Goal: Task Accomplishment & Management: Use online tool/utility

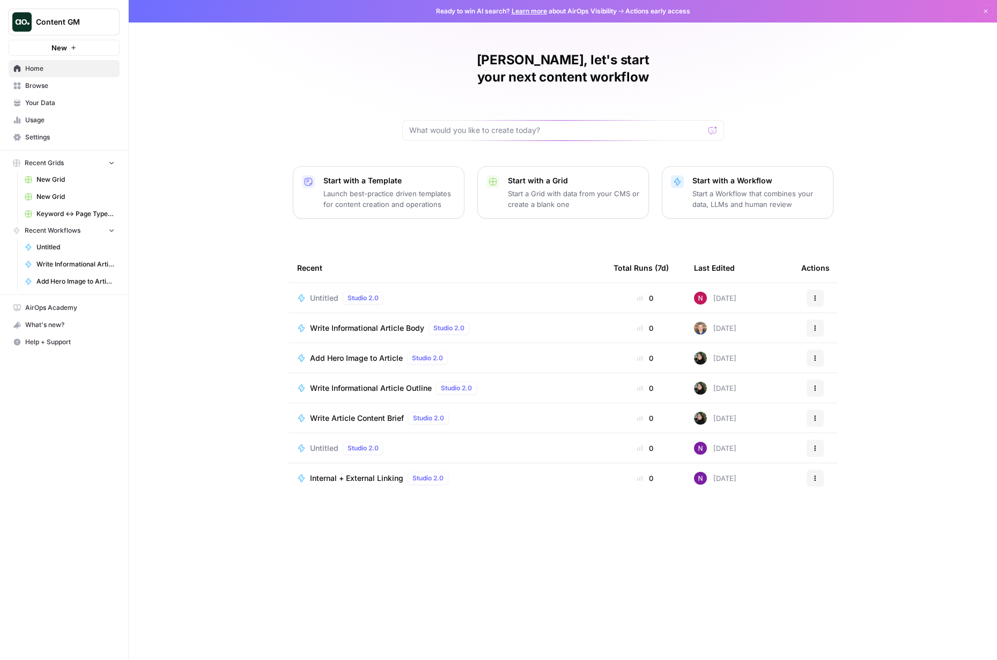
click at [78, 23] on span "Content GM" at bounding box center [68, 22] width 65 height 11
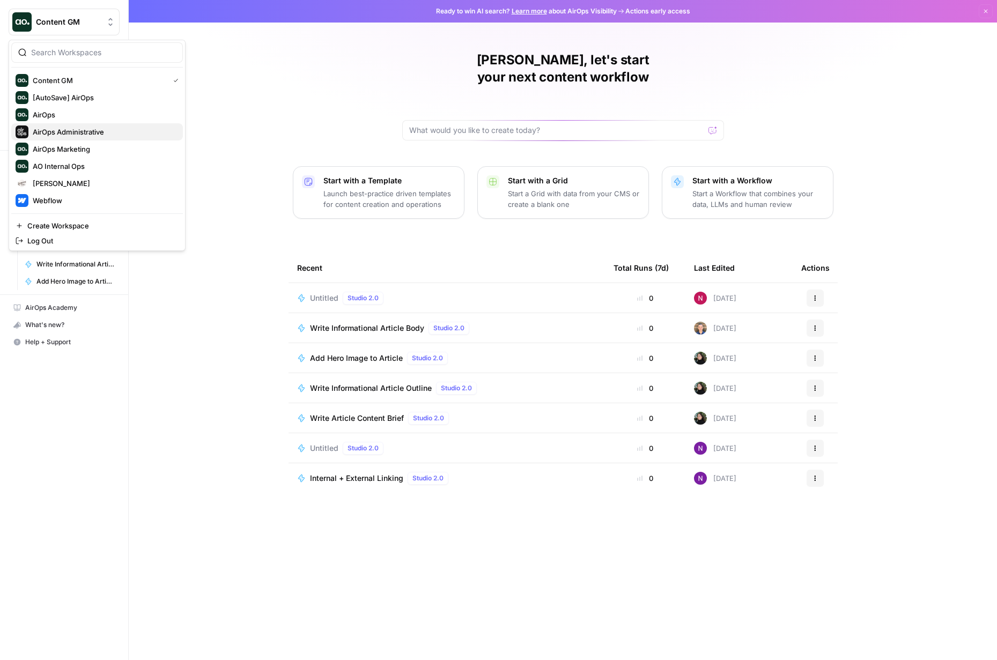
click at [80, 127] on span "AirOps Administrative" at bounding box center [104, 132] width 142 height 11
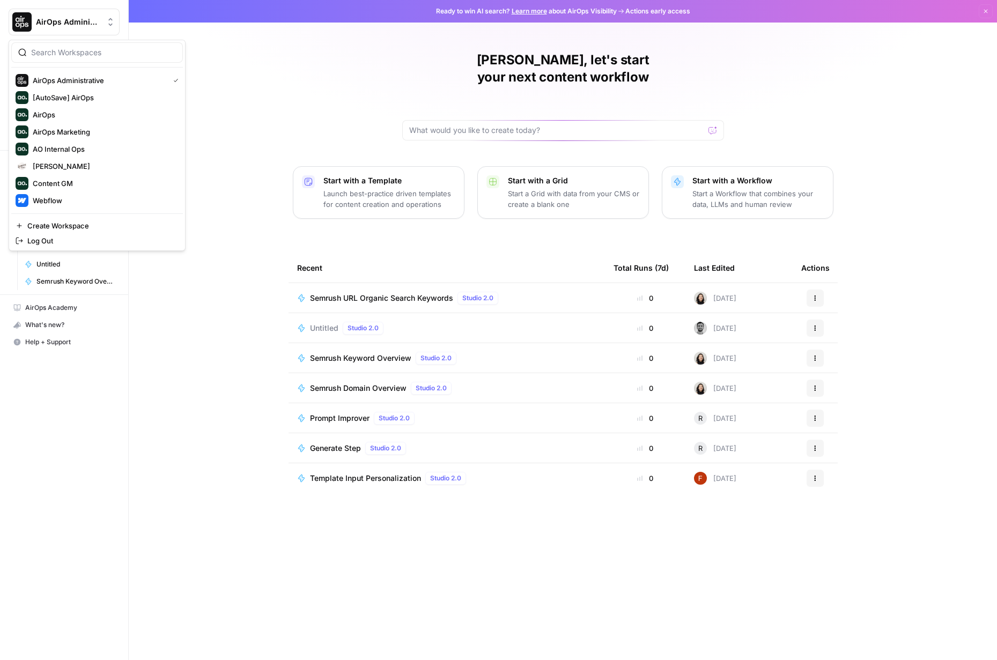
click at [75, 22] on span "AirOps Administrative" at bounding box center [68, 22] width 65 height 11
click at [81, 150] on span "AO Internal Ops" at bounding box center [104, 149] width 142 height 11
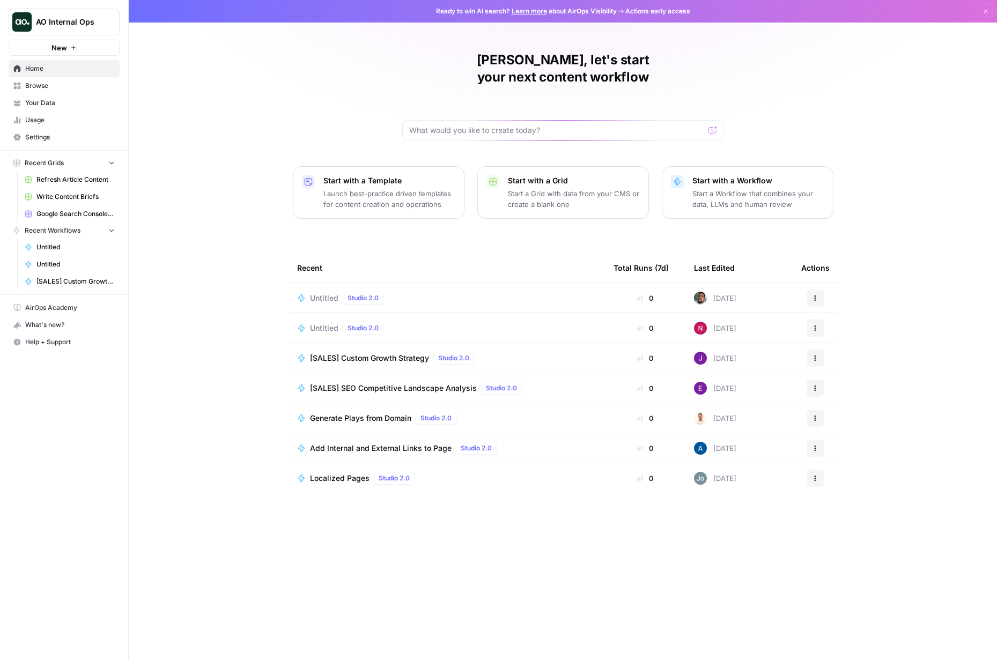
click at [41, 131] on link "Settings" at bounding box center [64, 137] width 111 height 17
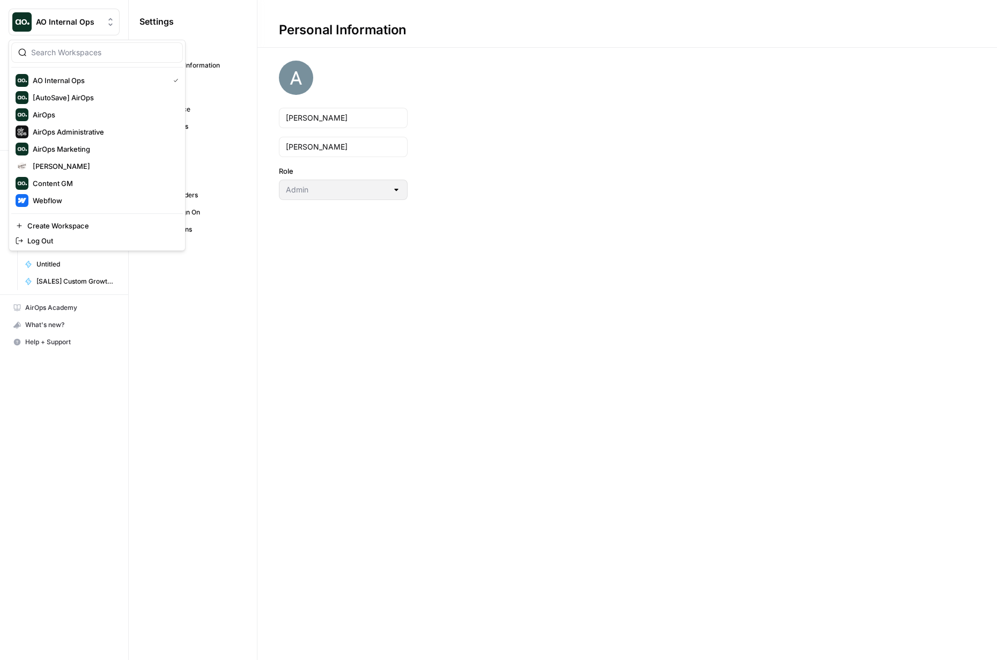
click at [64, 20] on span "AO Internal Ops" at bounding box center [68, 22] width 65 height 11
click at [57, 112] on span "AirOps" at bounding box center [104, 114] width 142 height 11
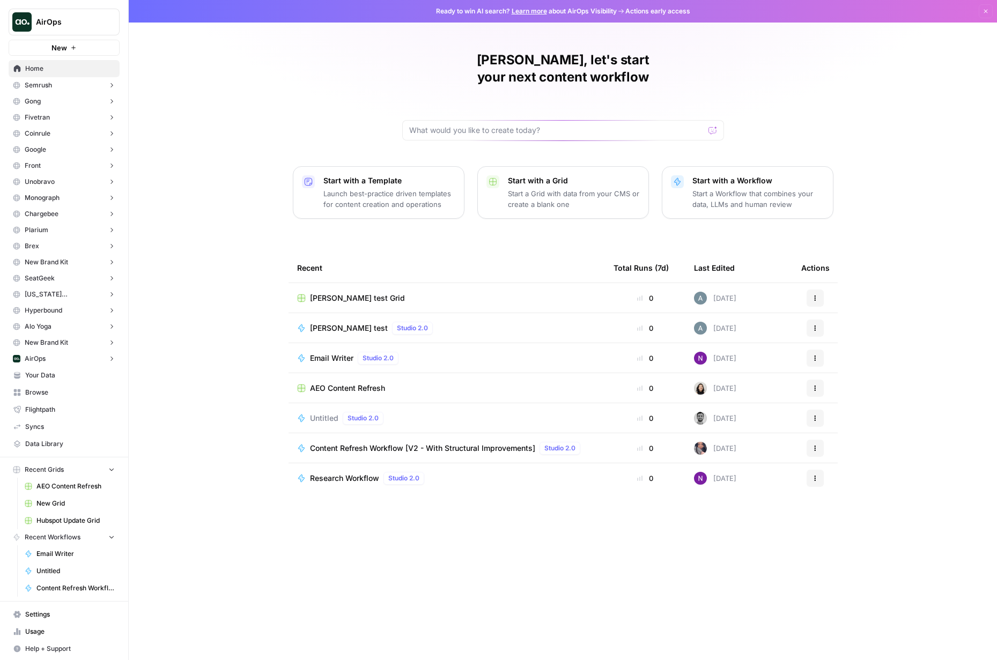
click at [58, 444] on span "Data Library" at bounding box center [70, 444] width 90 height 10
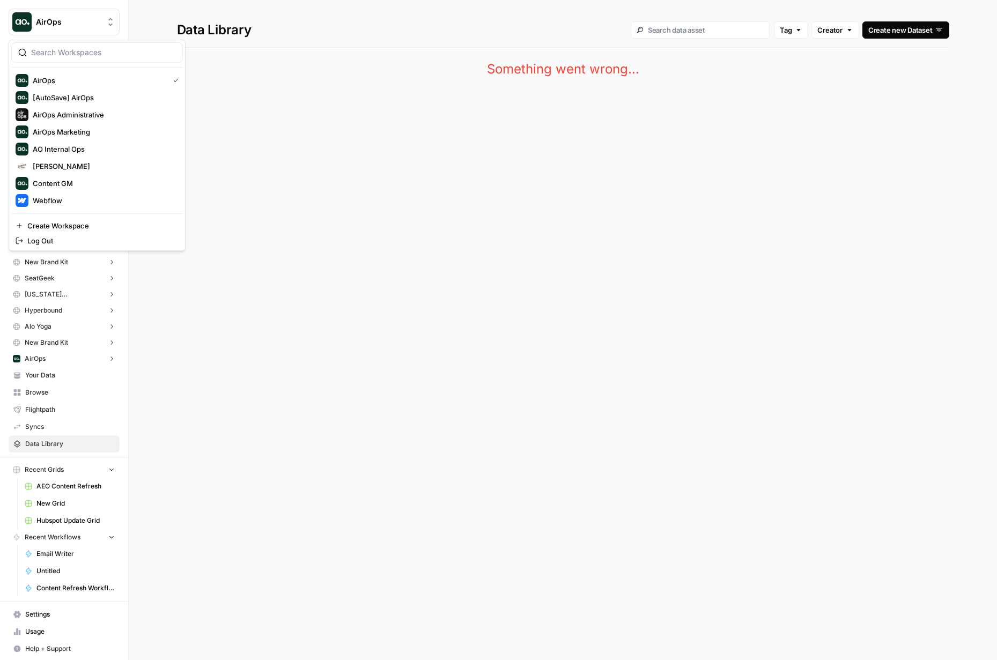
click at [53, 17] on span "AirOps" at bounding box center [68, 22] width 65 height 11
click at [95, 95] on span "[AutoSave] AirOps" at bounding box center [104, 97] width 142 height 11
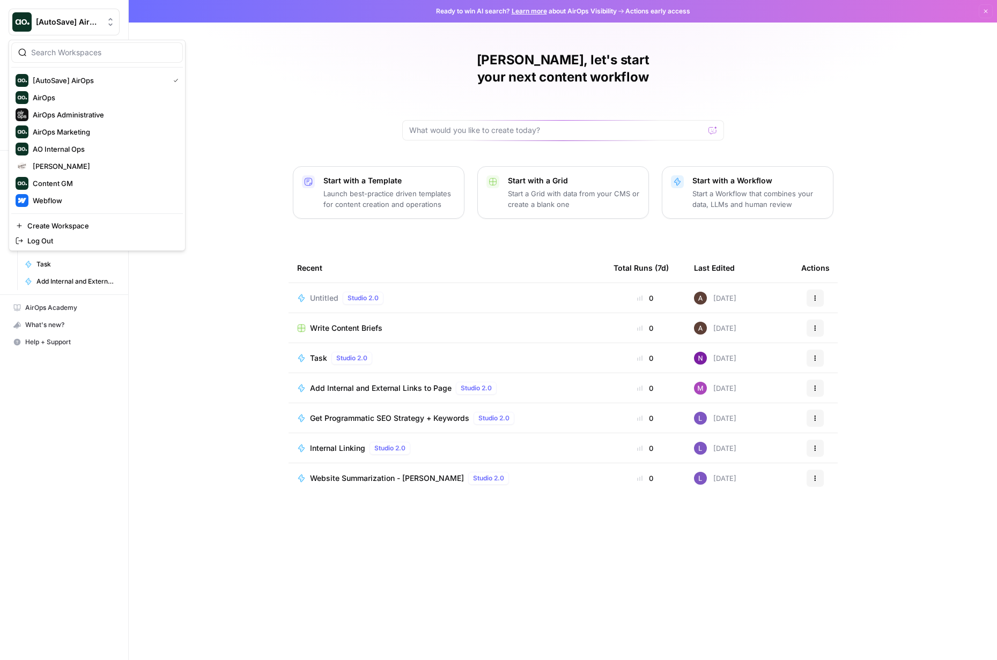
click at [78, 22] on span "[AutoSave] AirOps" at bounding box center [68, 22] width 65 height 11
click at [81, 149] on span "AO Internal Ops" at bounding box center [104, 149] width 142 height 11
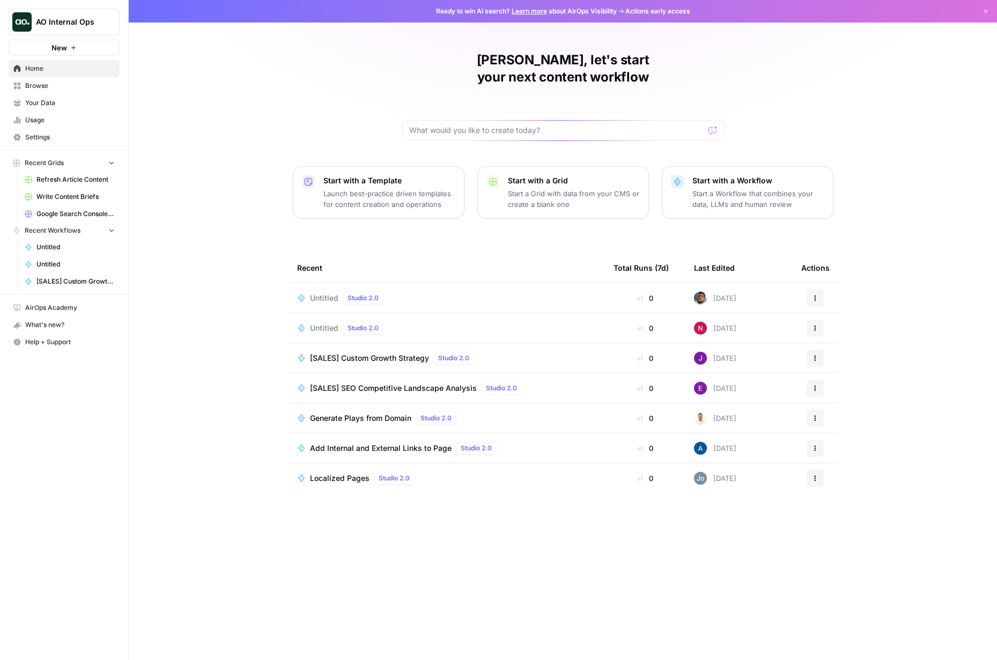
click at [51, 91] on link "Browse" at bounding box center [64, 85] width 111 height 17
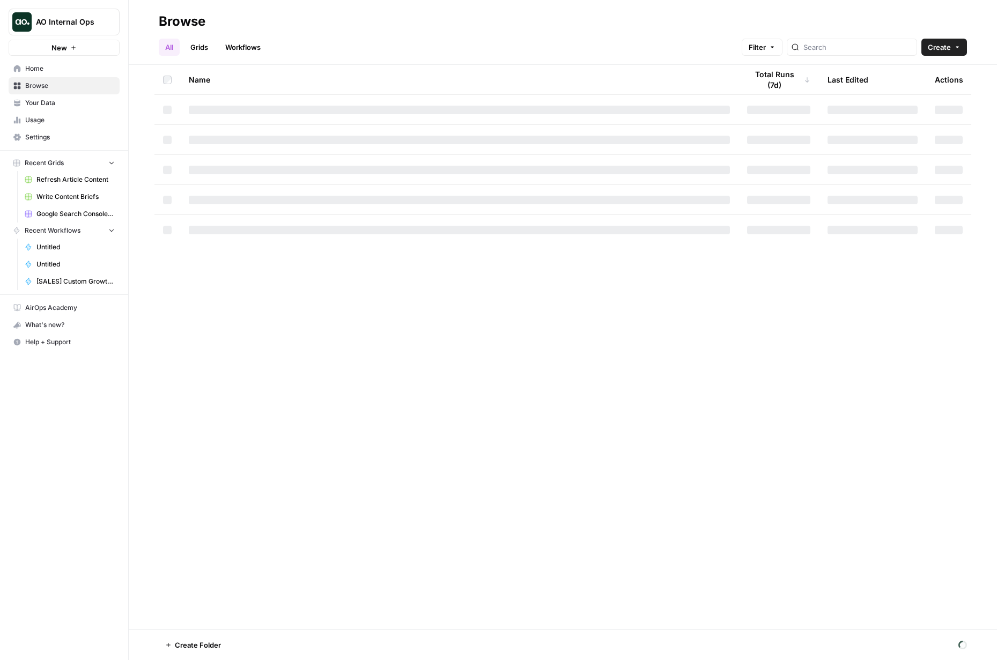
click at [51, 97] on link "Your Data" at bounding box center [64, 102] width 111 height 17
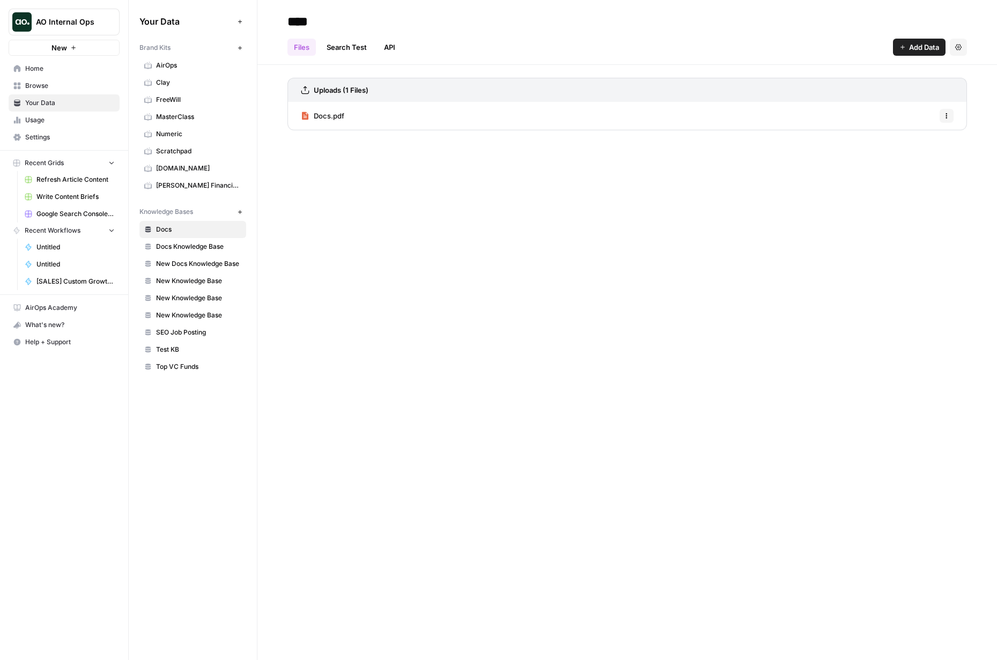
click at [43, 115] on span "Usage" at bounding box center [70, 120] width 90 height 10
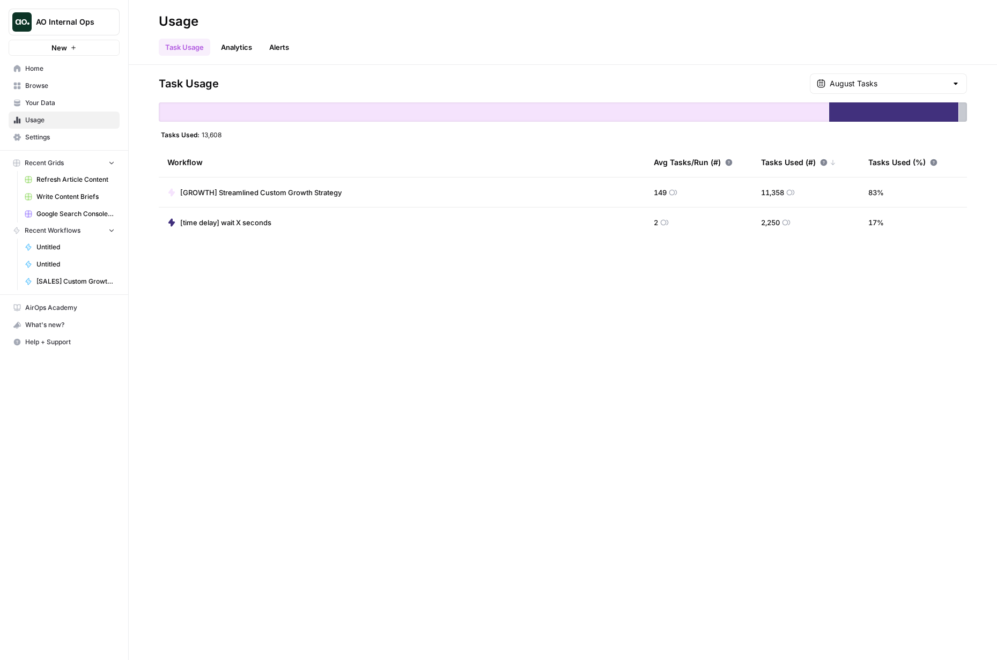
click at [43, 134] on span "Settings" at bounding box center [70, 137] width 90 height 10
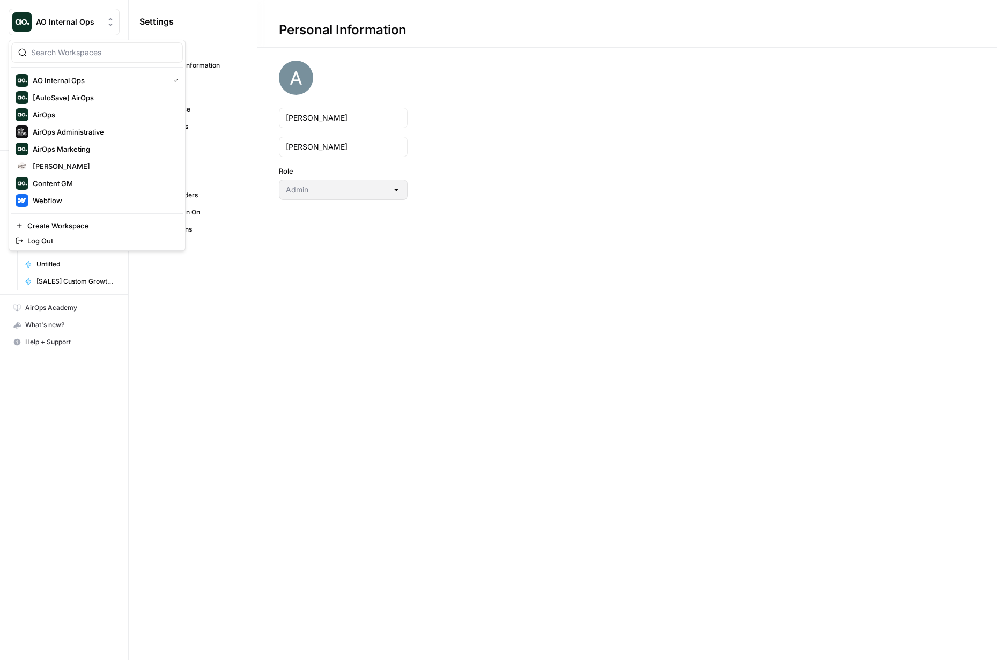
click at [61, 17] on span "AO Internal Ops" at bounding box center [68, 22] width 65 height 11
click at [65, 125] on div "AirOps Administrative" at bounding box center [97, 131] width 163 height 13
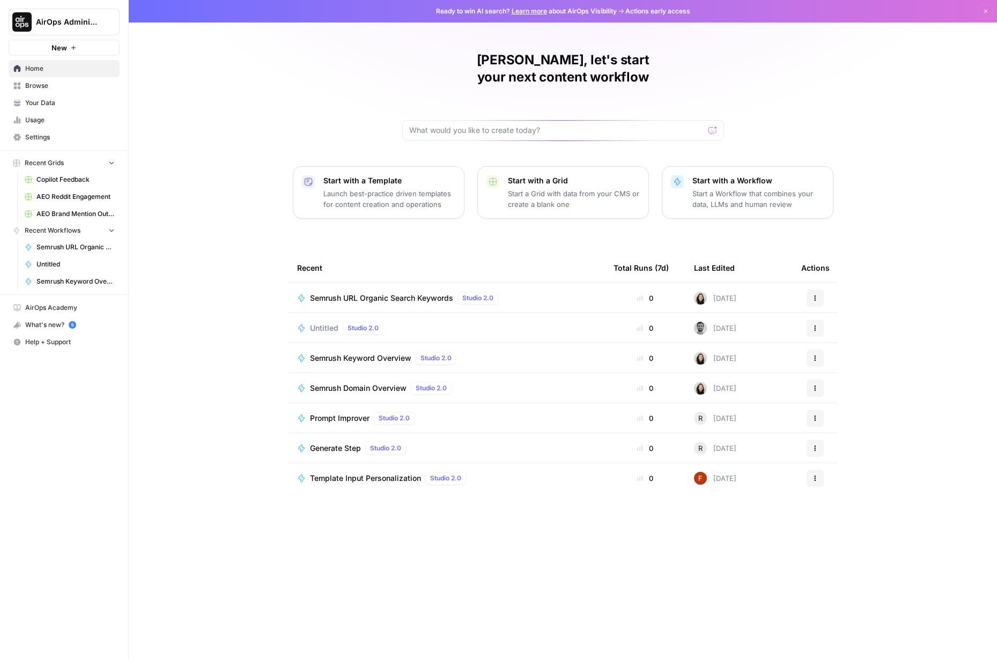
click at [64, 99] on span "Your Data" at bounding box center [70, 103] width 90 height 10
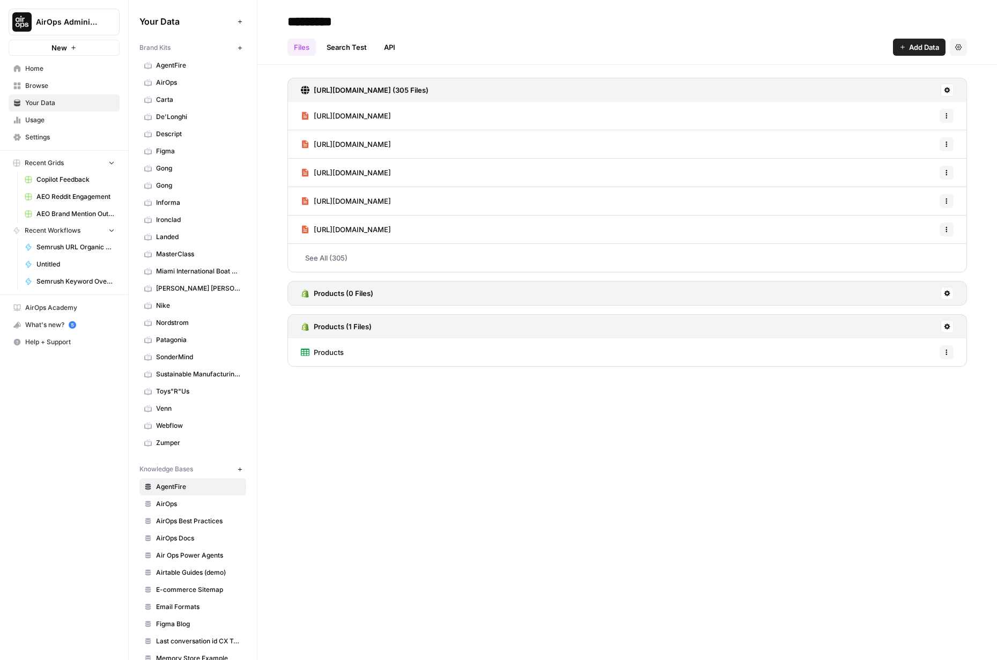
click at [60, 138] on span "Settings" at bounding box center [70, 137] width 90 height 10
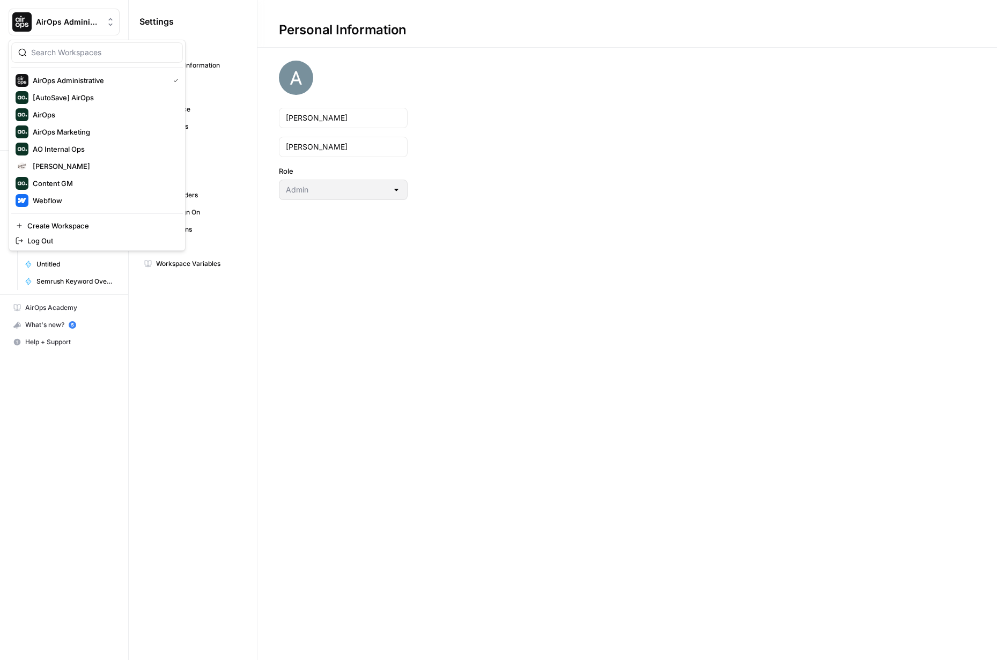
click at [57, 31] on button "AirOps Administrative" at bounding box center [64, 22] width 111 height 27
click at [68, 185] on span "Content GM" at bounding box center [104, 183] width 142 height 11
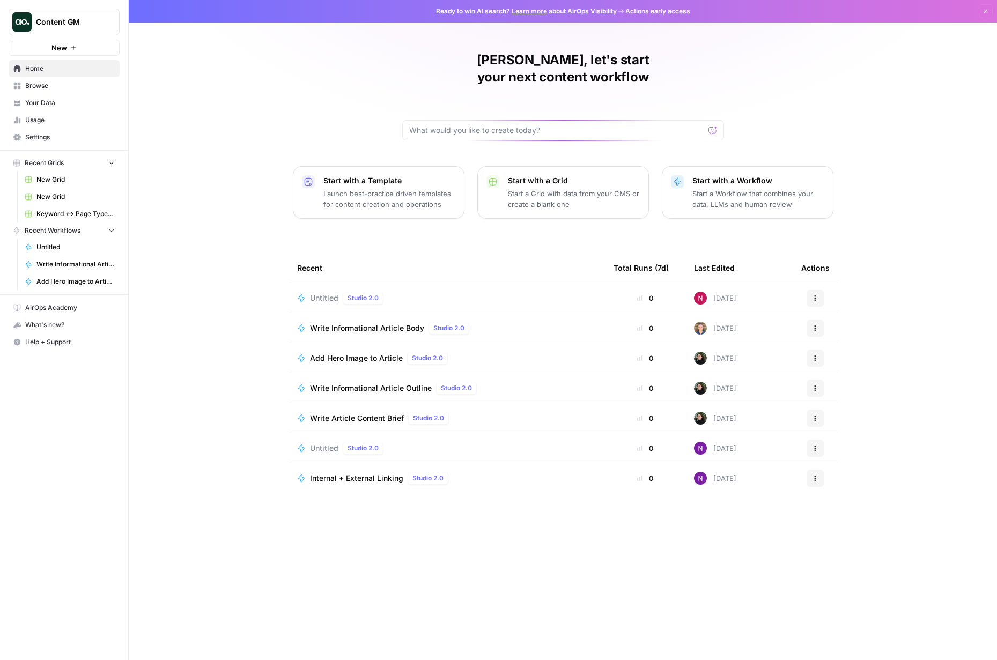
click at [41, 139] on span "Settings" at bounding box center [70, 137] width 90 height 10
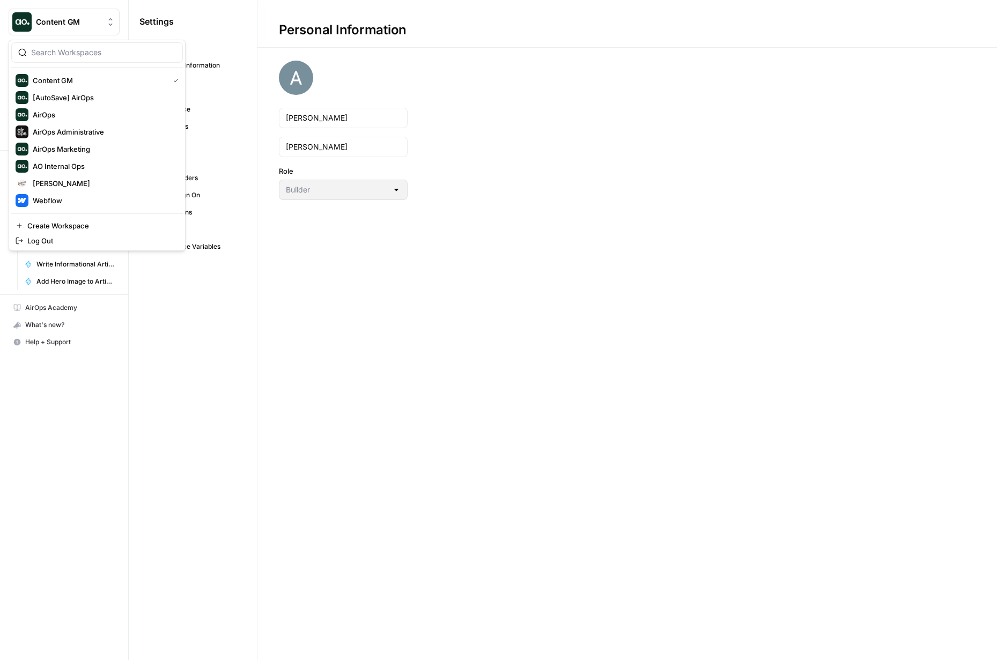
click at [86, 24] on span "Content GM" at bounding box center [68, 22] width 65 height 11
click at [83, 94] on span "[AutoSave] AirOps" at bounding box center [104, 97] width 142 height 11
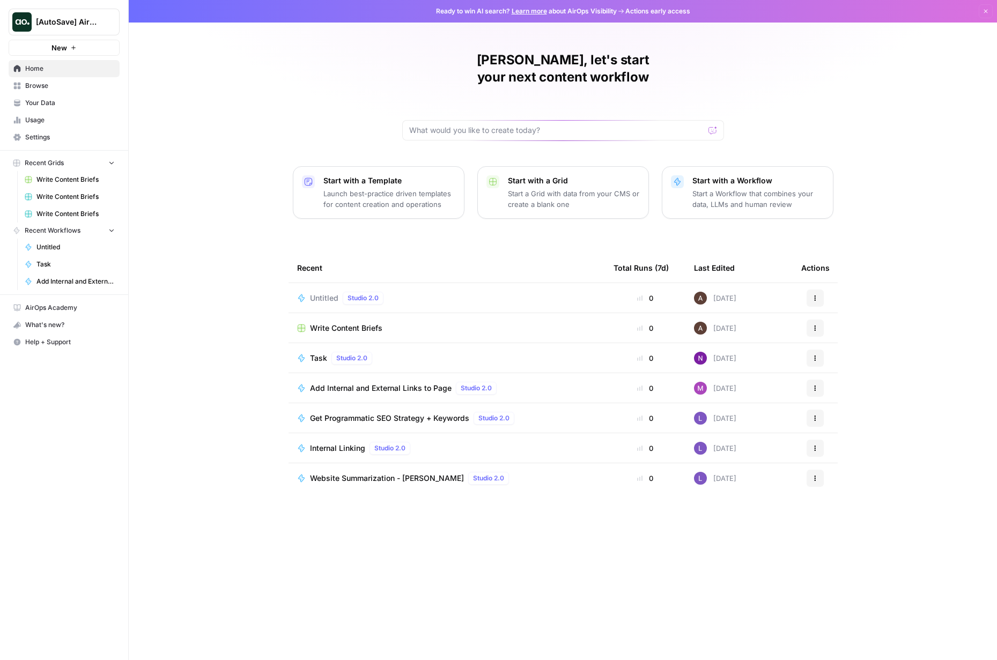
click at [51, 106] on span "Your Data" at bounding box center [70, 103] width 90 height 10
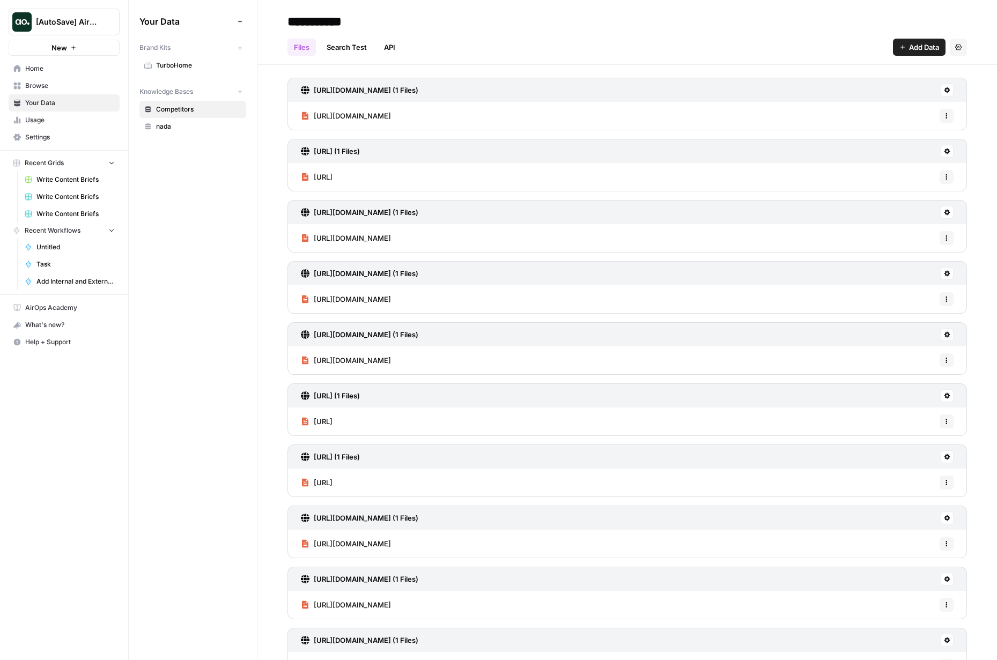
click at [54, 116] on span "Usage" at bounding box center [70, 120] width 90 height 10
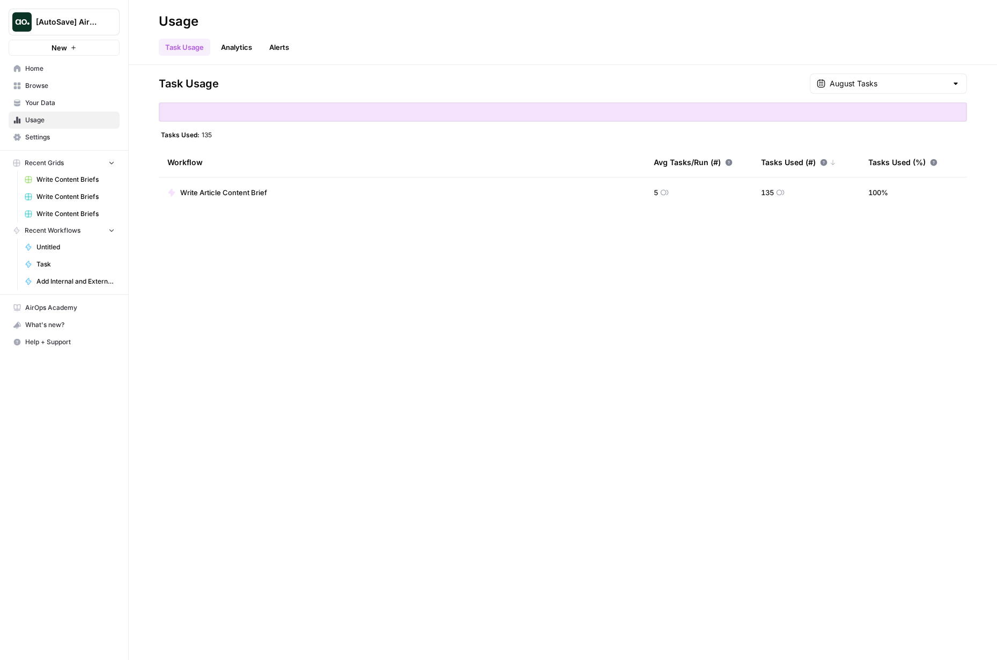
click at [58, 131] on link "Settings" at bounding box center [64, 137] width 111 height 17
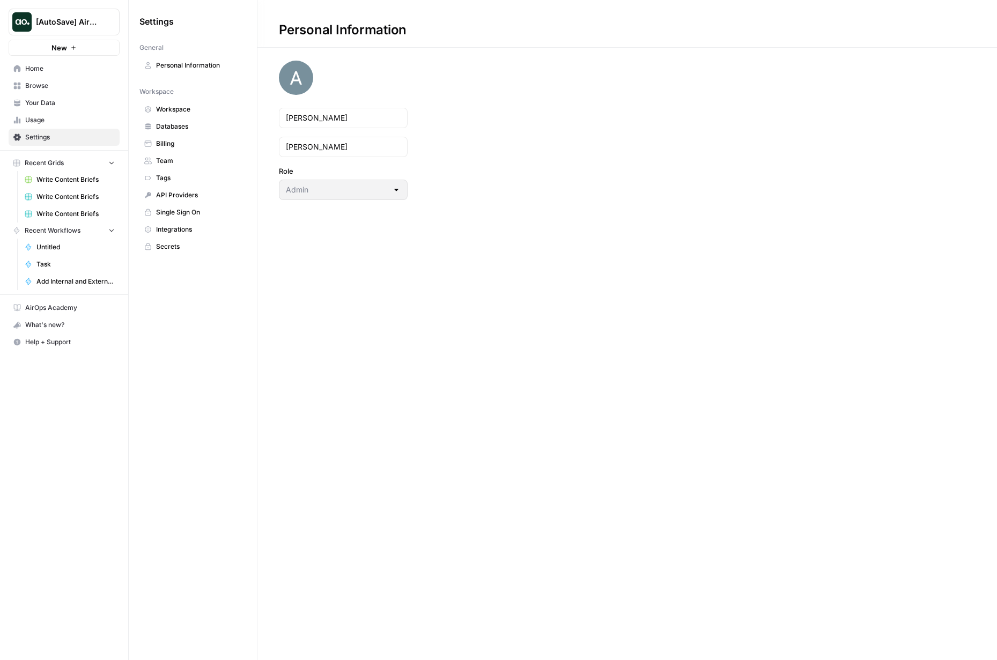
click at [84, 21] on span "[AutoSave] AirOps" at bounding box center [68, 22] width 65 height 11
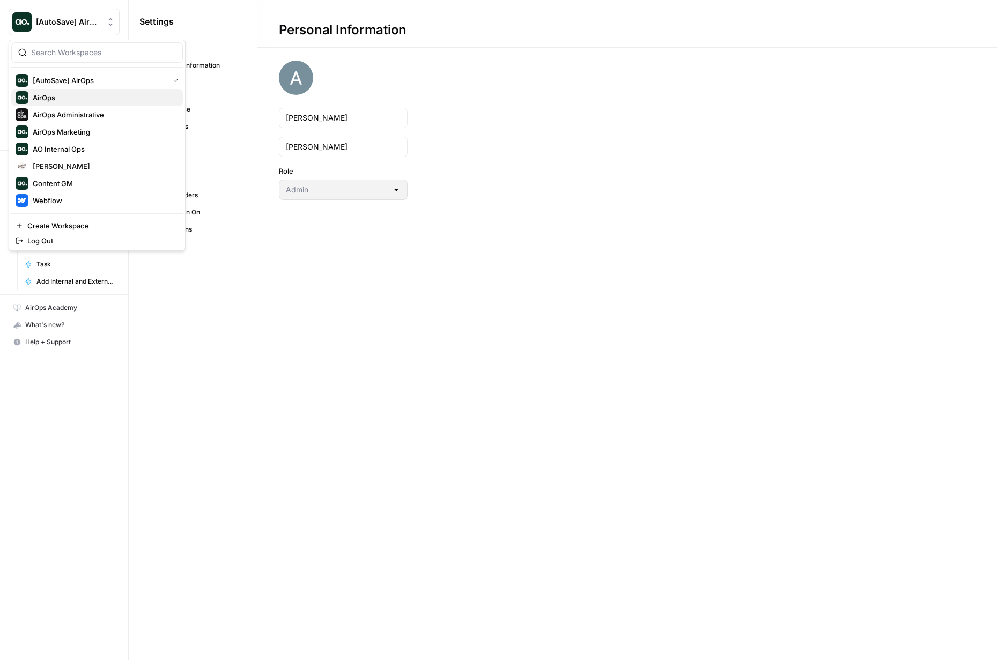
click at [73, 101] on span "AirOps" at bounding box center [104, 97] width 142 height 11
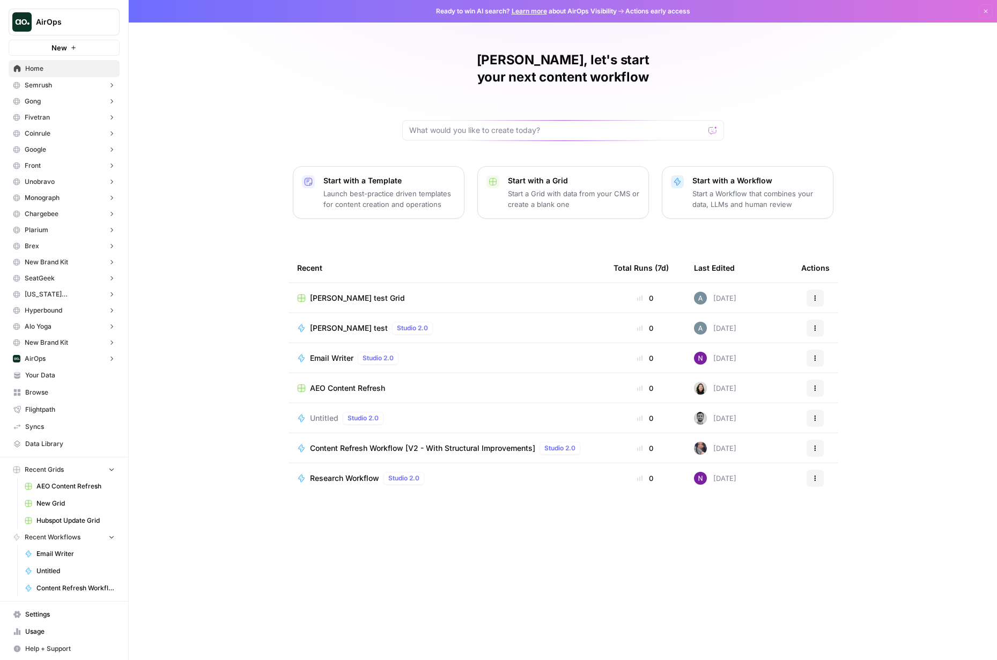
scroll to position [2, 0]
click at [48, 379] on link "Your Data" at bounding box center [64, 373] width 111 height 17
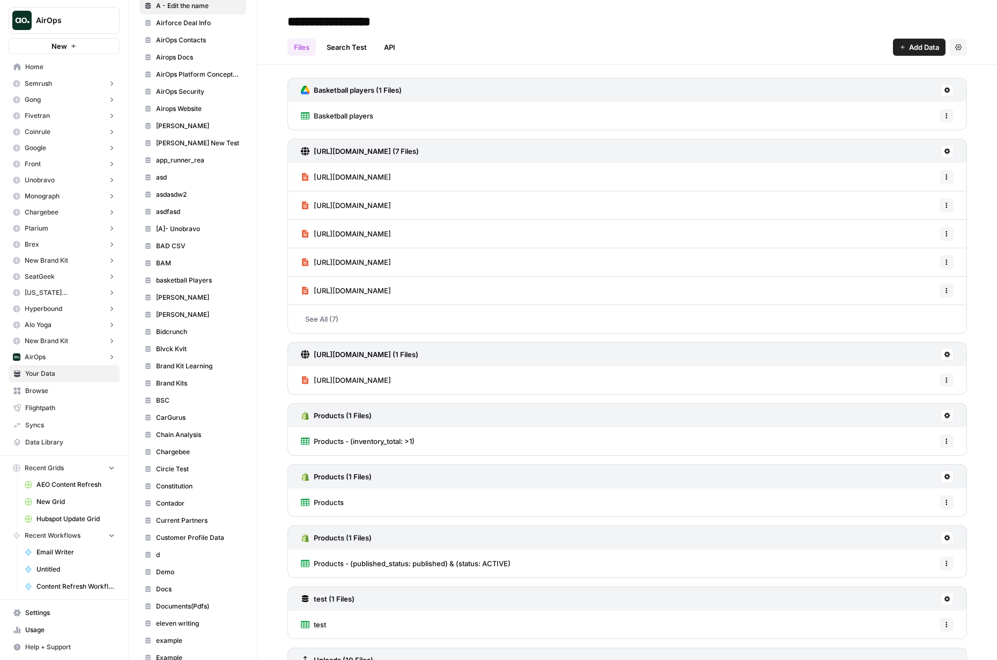
scroll to position [445, 0]
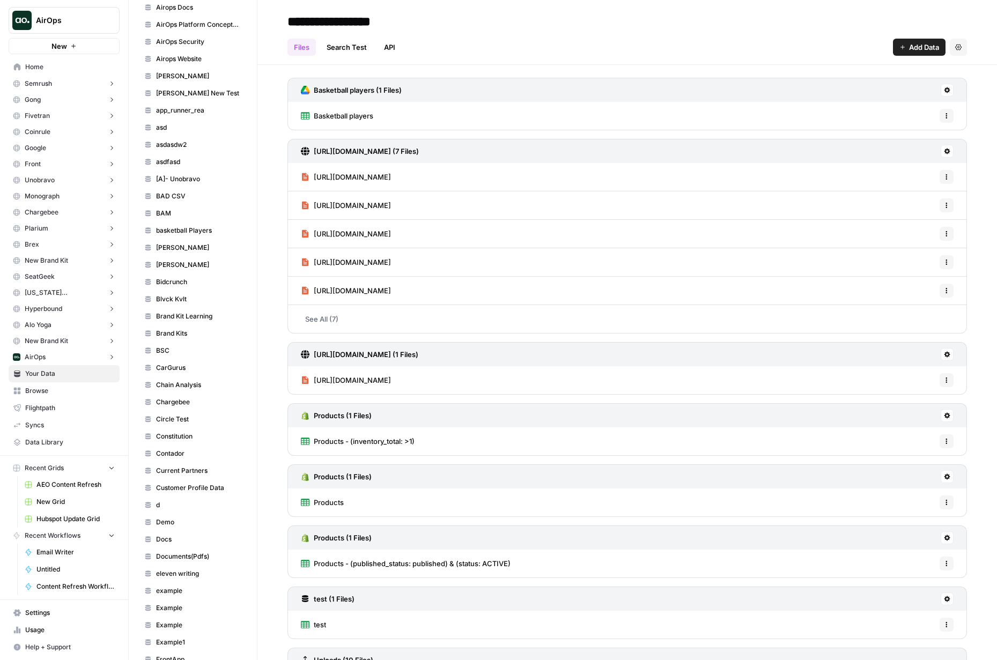
click at [39, 389] on span "Browse" at bounding box center [70, 391] width 90 height 10
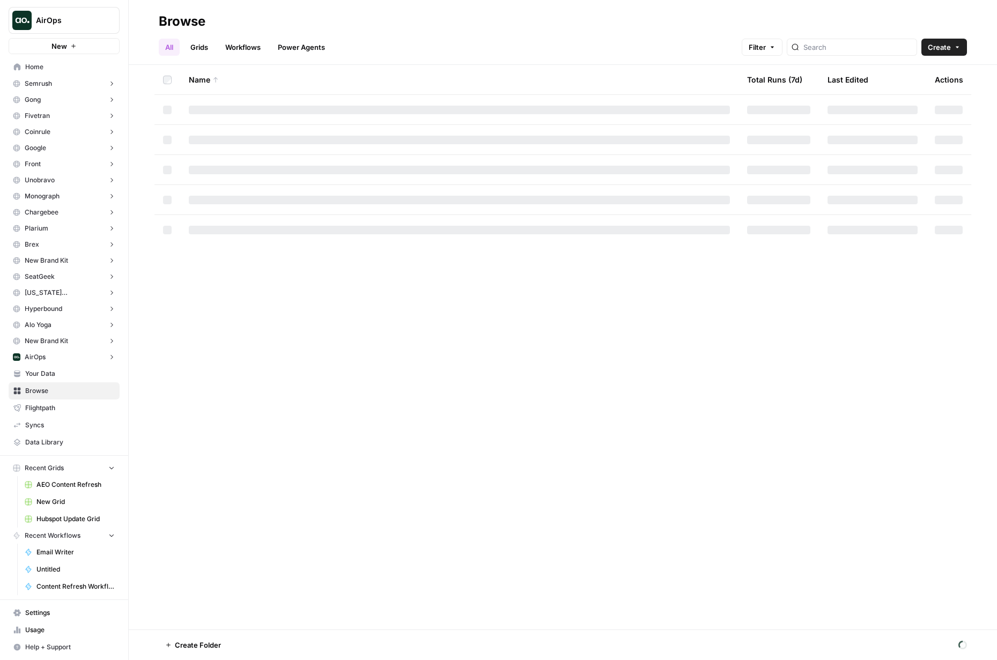
click at [43, 440] on span "Data Library" at bounding box center [70, 442] width 90 height 10
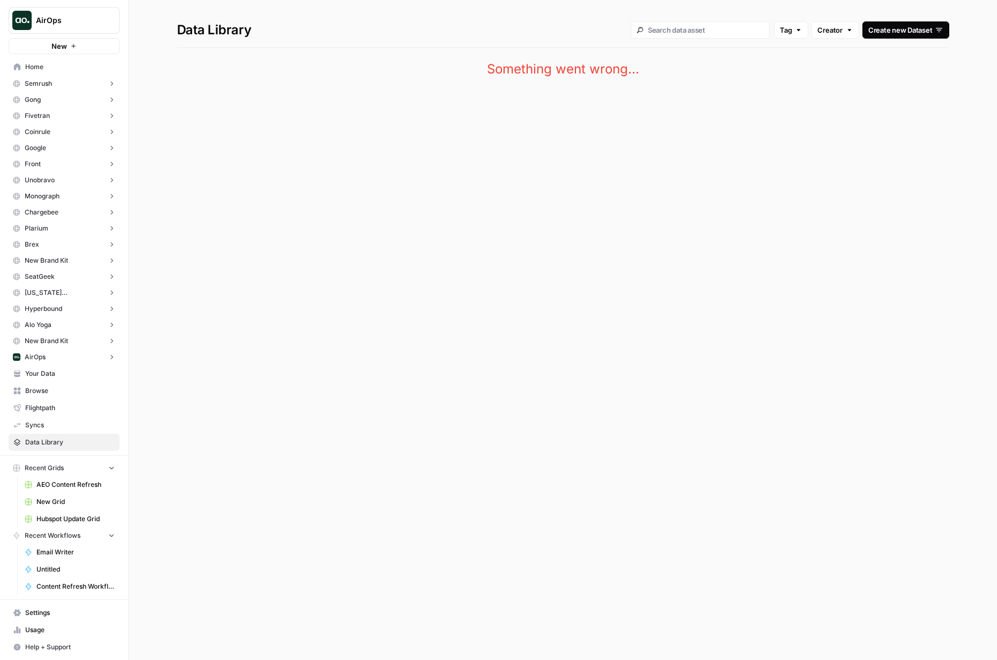
click at [728, 36] on div at bounding box center [699, 29] width 139 height 17
click at [845, 25] on div "Creator" at bounding box center [834, 30] width 35 height 11
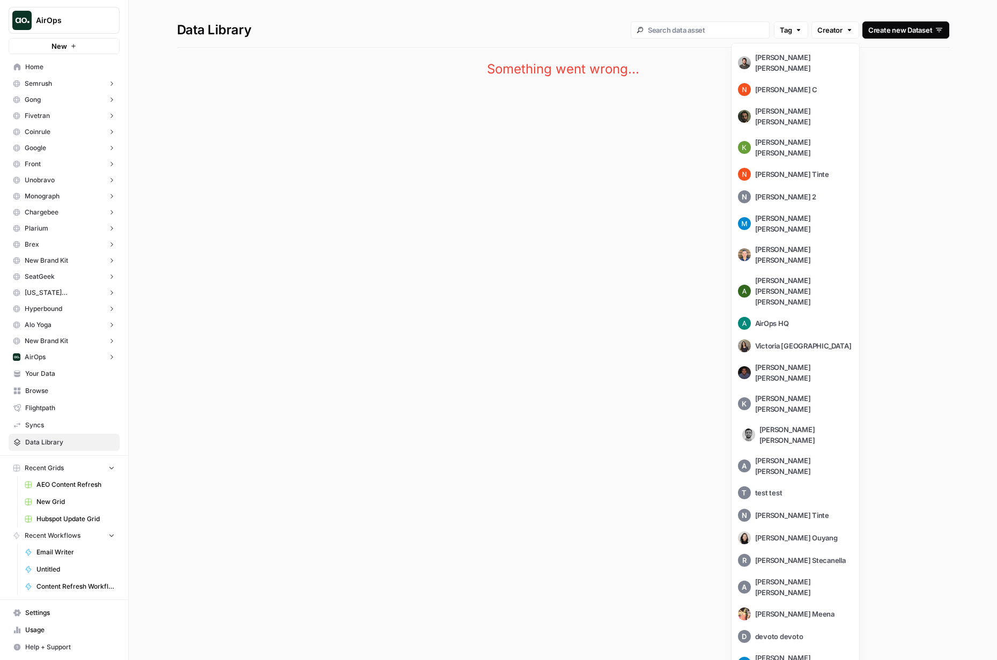
click at [789, 424] on div "Martin Jaime" at bounding box center [797, 434] width 110 height 21
click at [835, 32] on div "1 Creator" at bounding box center [827, 30] width 50 height 12
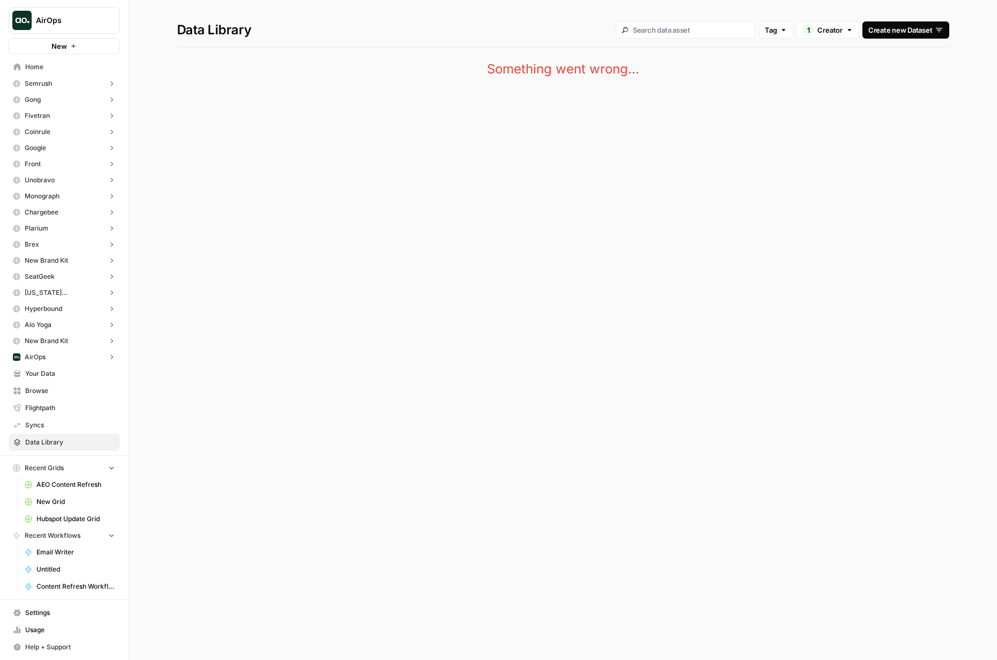
click at [835, 32] on div "1 Creator" at bounding box center [827, 30] width 50 height 12
click at [718, 33] on input "text" at bounding box center [691, 30] width 116 height 10
click at [775, 34] on div "Tag" at bounding box center [776, 30] width 23 height 11
click at [709, 146] on div "😄 Customers" at bounding box center [730, 138] width 119 height 19
click at [849, 24] on div "1 Creator" at bounding box center [827, 30] width 50 height 12
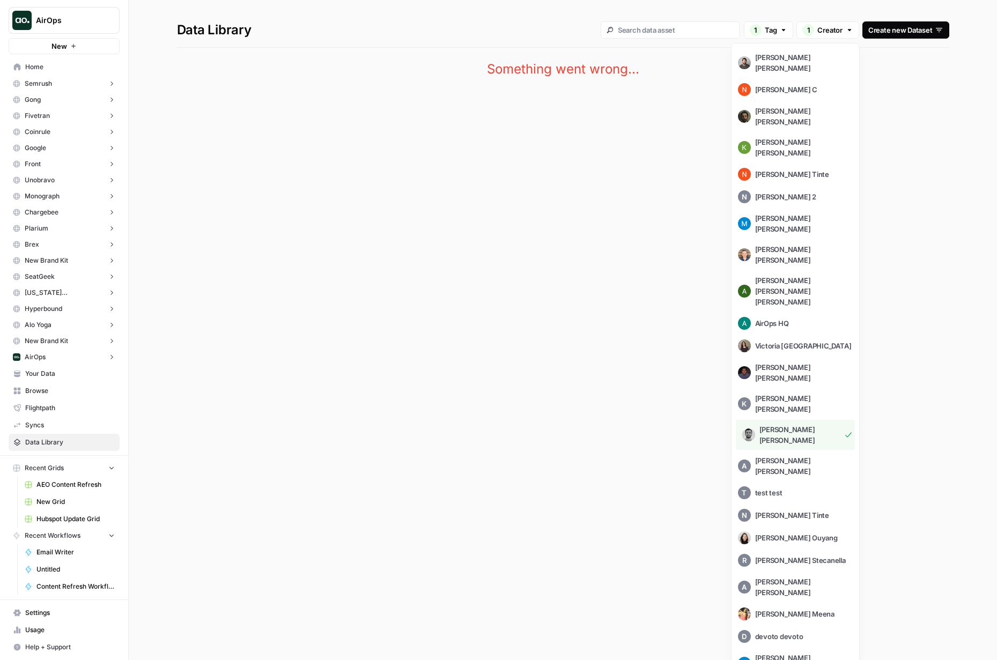
click at [807, 420] on div "Martin Jaime" at bounding box center [795, 435] width 119 height 30
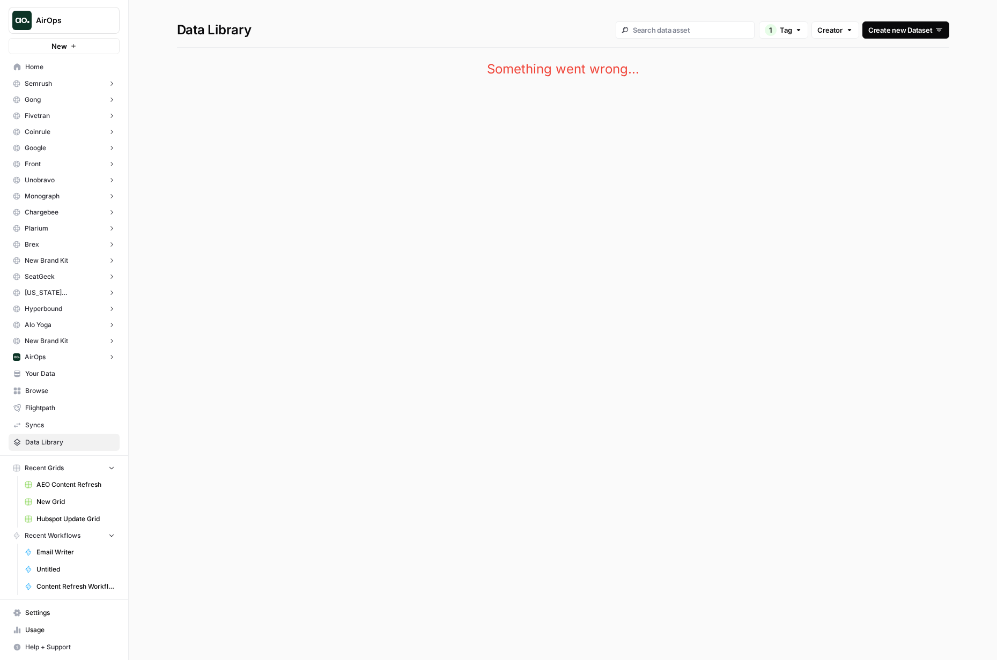
click at [598, 35] on h1 "Data Library 1 Tag Creator Create new Dataset" at bounding box center [563, 24] width 772 height 48
click at [50, 426] on span "Syncs" at bounding box center [70, 425] width 90 height 10
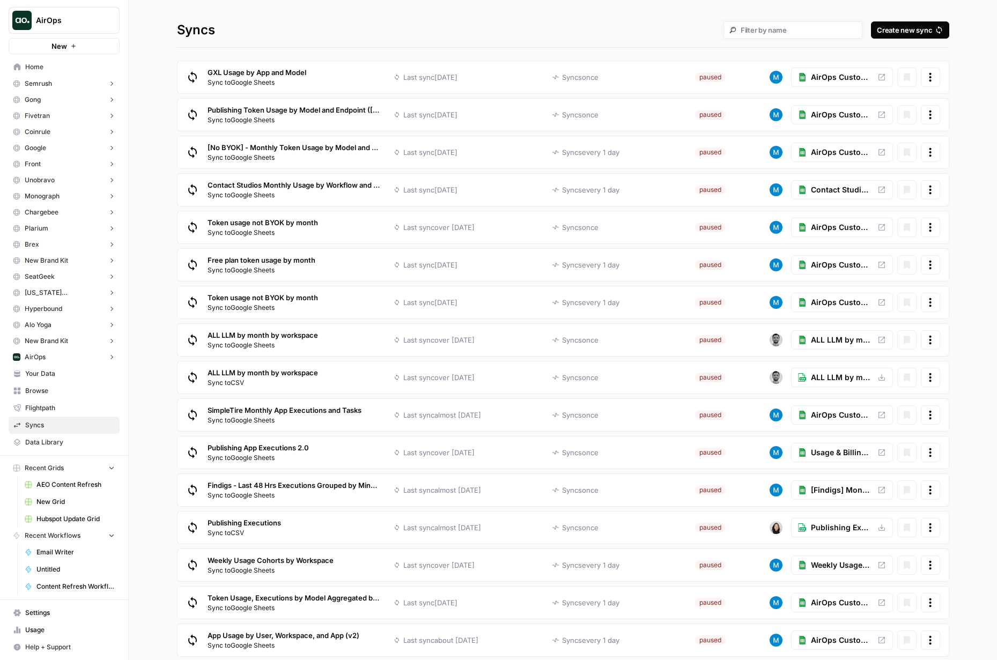
click at [815, 32] on input "text" at bounding box center [798, 30] width 116 height 10
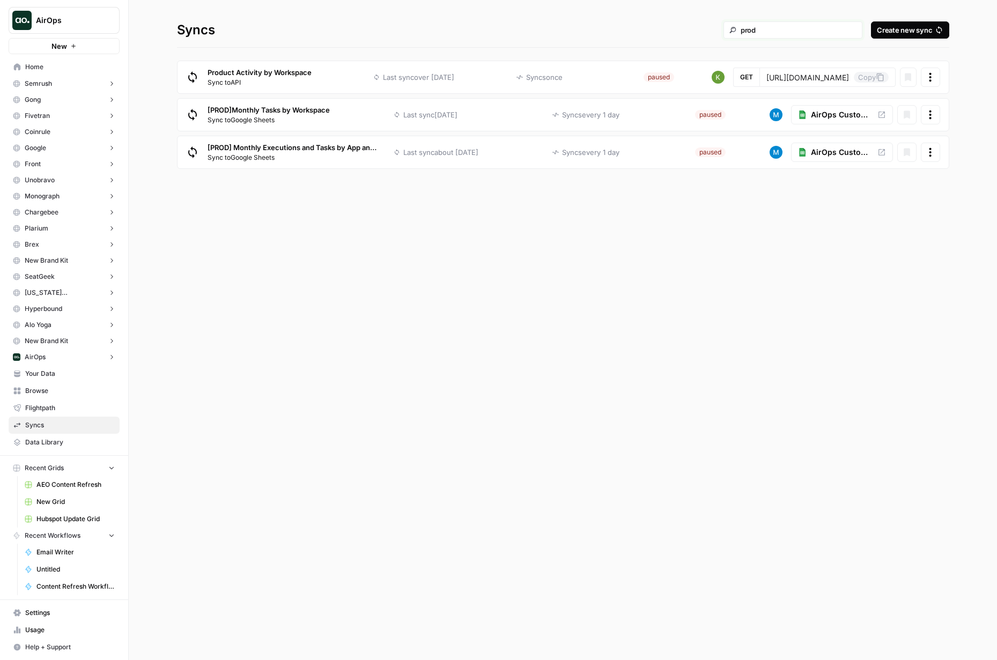
type input "prod"
click at [315, 149] on div "[PROD] Monthly Executions and Tasks by App and Workspace Sync to Google Sheets" at bounding box center [293, 152] width 173 height 20
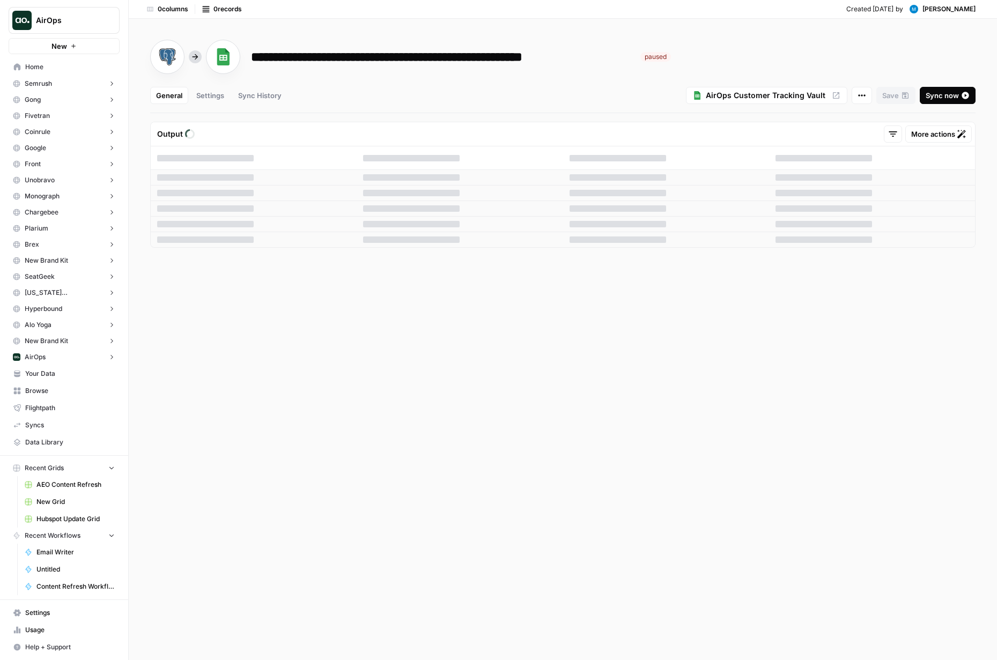
click at [206, 97] on div "Settings" at bounding box center [210, 95] width 28 height 11
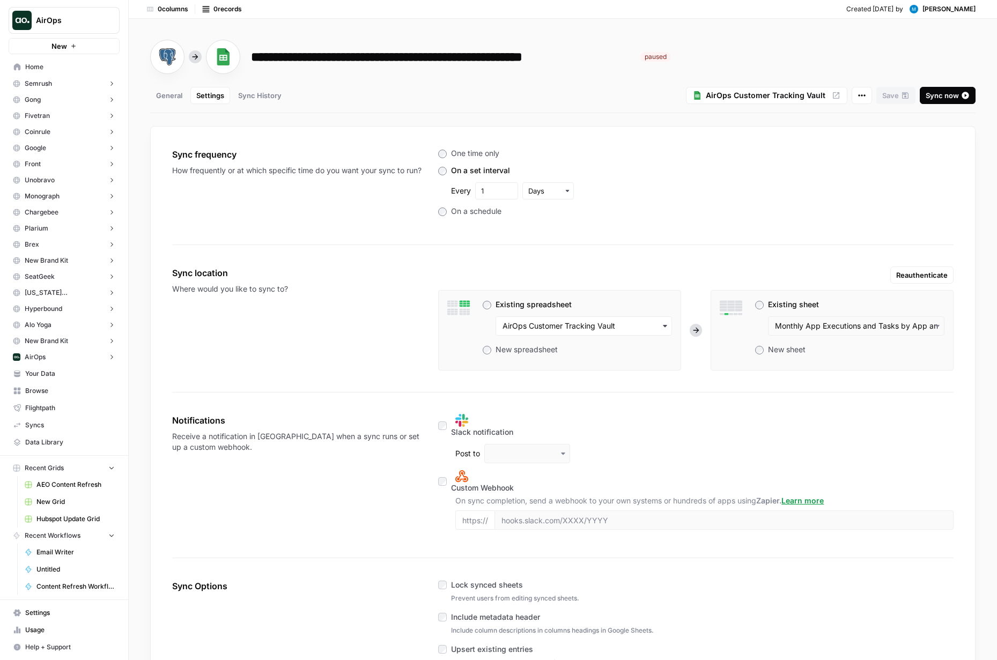
click at [253, 93] on div "Sync History" at bounding box center [259, 95] width 43 height 11
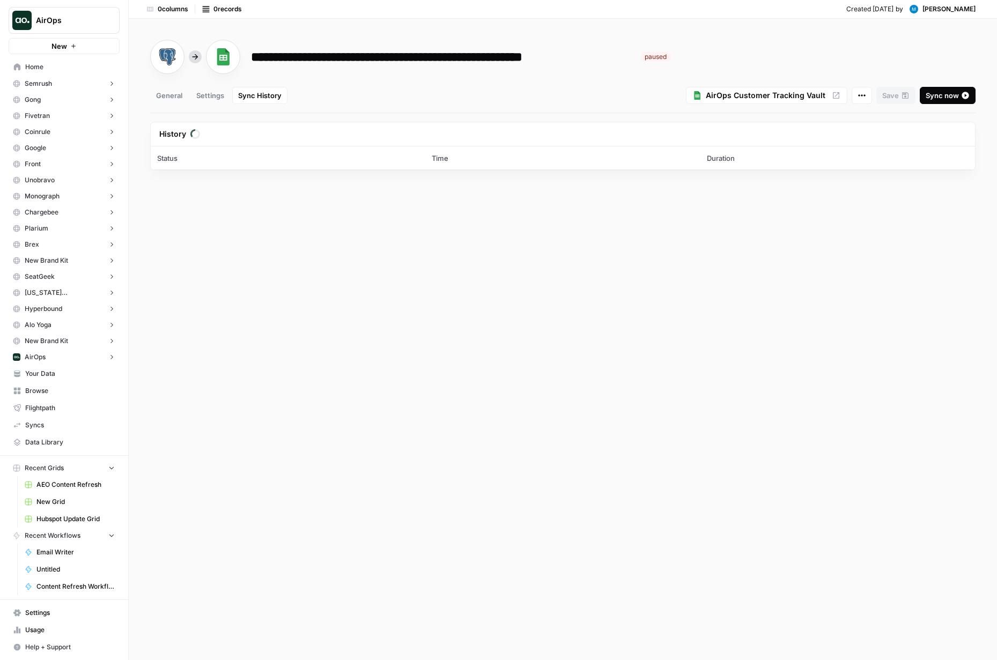
click at [170, 96] on div "General" at bounding box center [169, 95] width 26 height 11
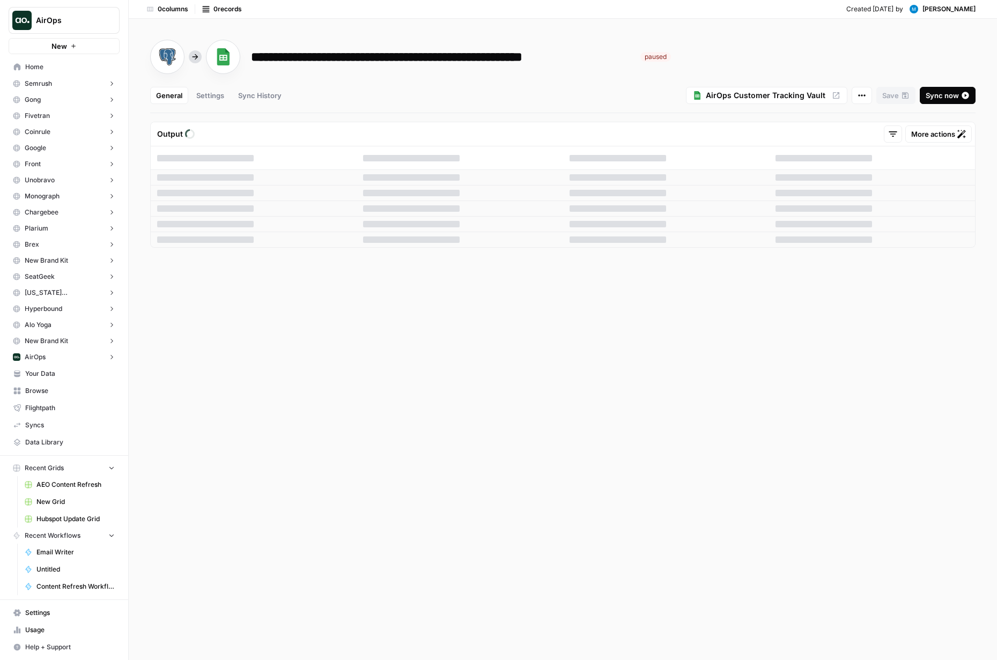
click at [860, 92] on icon at bounding box center [861, 95] width 9 height 9
click at [622, 108] on div "General Settings Sync History AirOps Customer Tracking Vault Download CSV Resum…" at bounding box center [562, 100] width 825 height 26
click at [932, 137] on span "More actions" at bounding box center [933, 134] width 44 height 11
click at [734, 120] on div "**********" at bounding box center [563, 339] width 868 height 642
click at [205, 97] on div "Settings" at bounding box center [210, 95] width 28 height 11
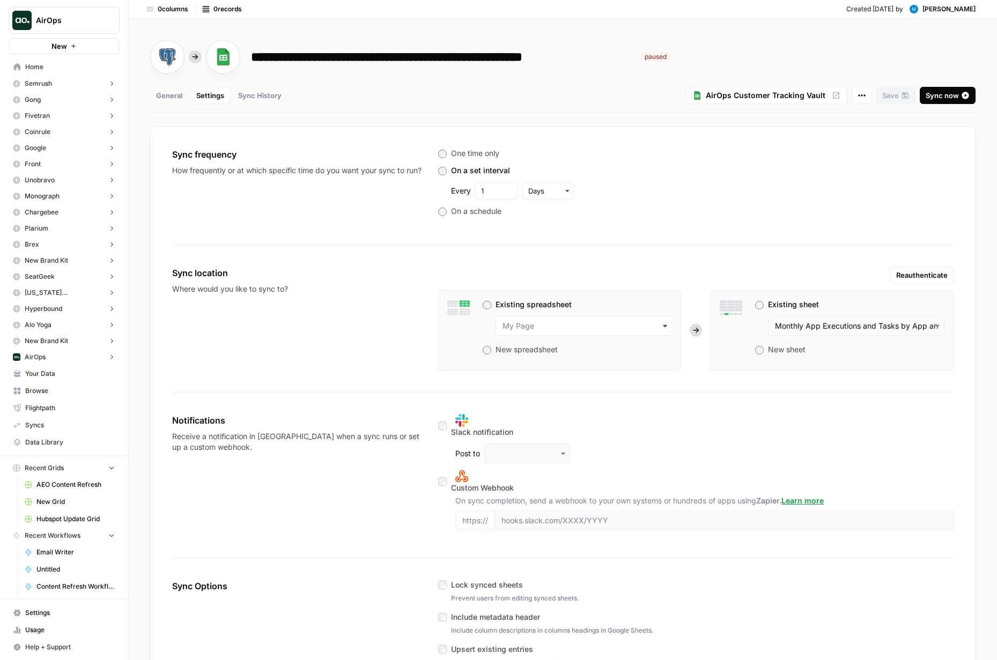
click at [269, 93] on div "Sync History" at bounding box center [259, 95] width 43 height 11
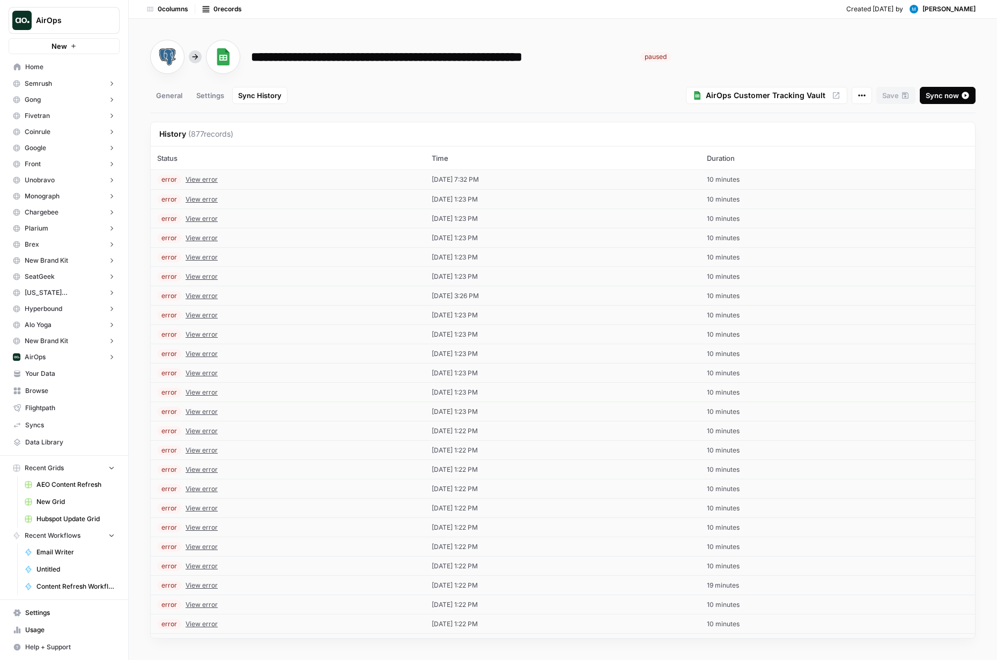
click at [790, 97] on span "AirOps Customer Tracking Vault" at bounding box center [766, 95] width 120 height 11
click at [171, 93] on div "General" at bounding box center [169, 95] width 26 height 11
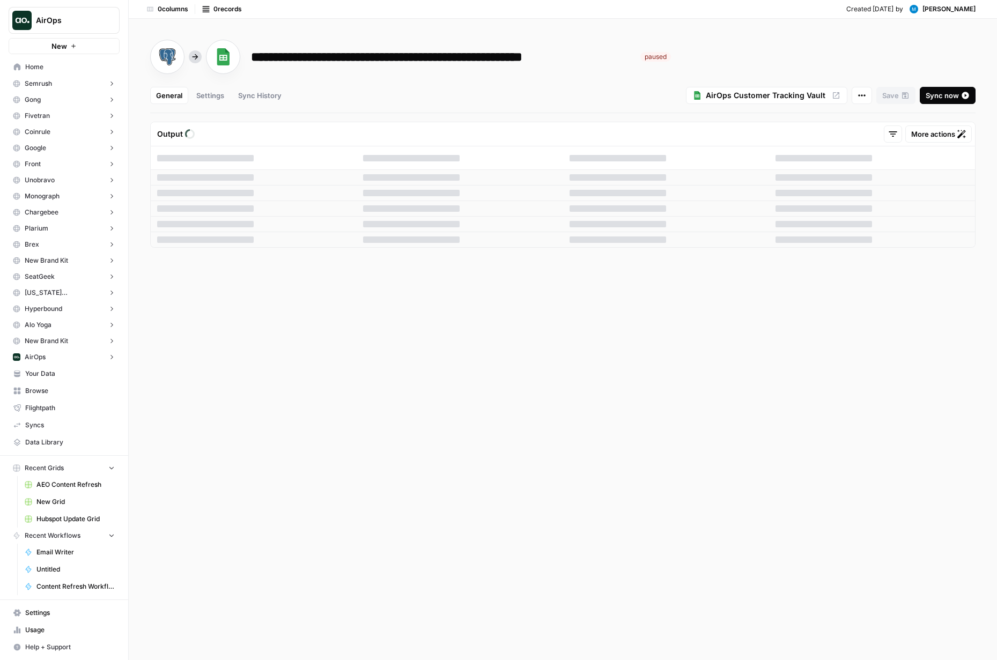
click at [891, 132] on icon at bounding box center [892, 134] width 11 height 11
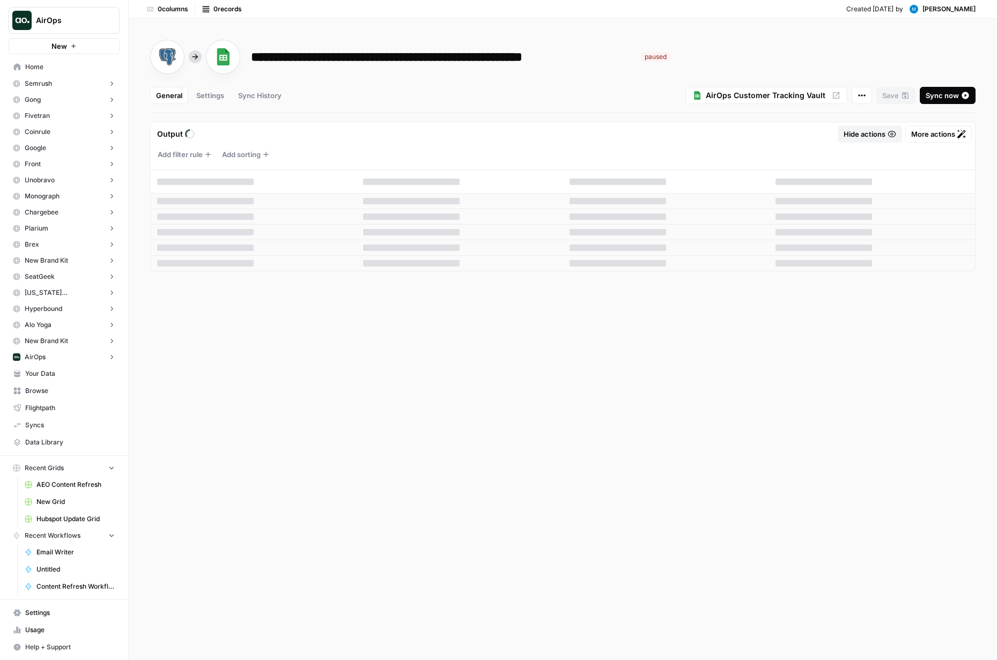
click at [891, 132] on icon at bounding box center [892, 134] width 8 height 6
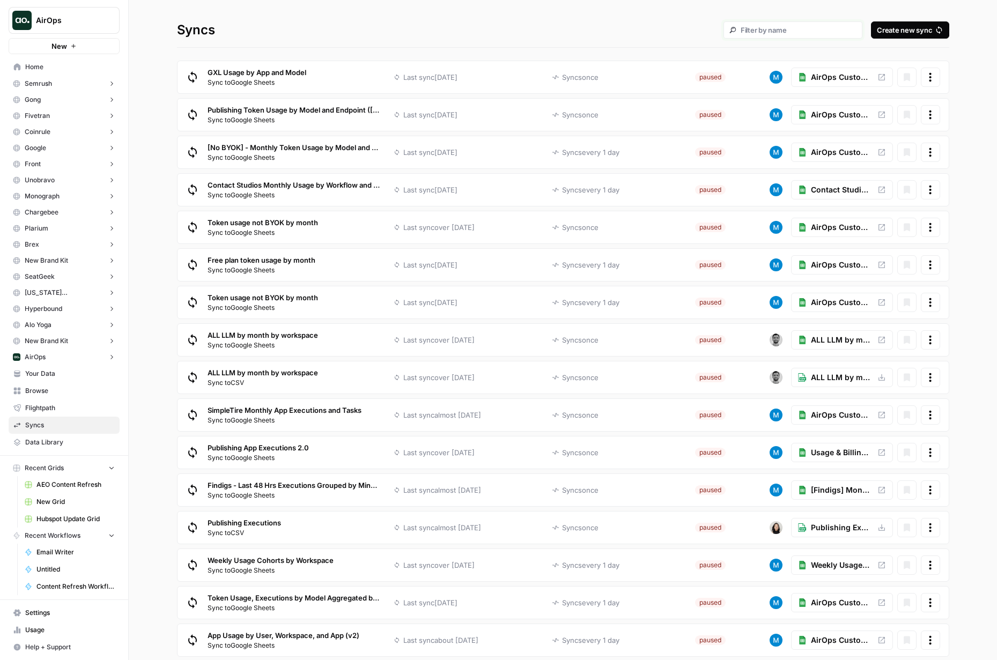
click at [784, 31] on input "text" at bounding box center [798, 30] width 116 height 10
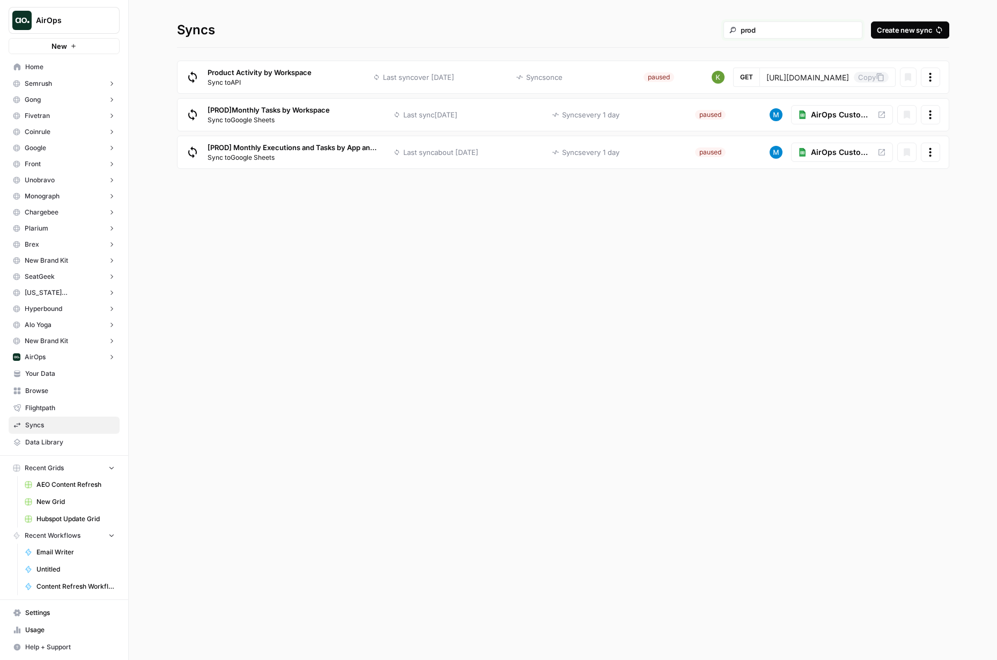
type input "prod"
click at [932, 151] on icon at bounding box center [930, 152] width 11 height 11
click at [350, 155] on p "Sync to Google Sheets" at bounding box center [293, 158] width 173 height 10
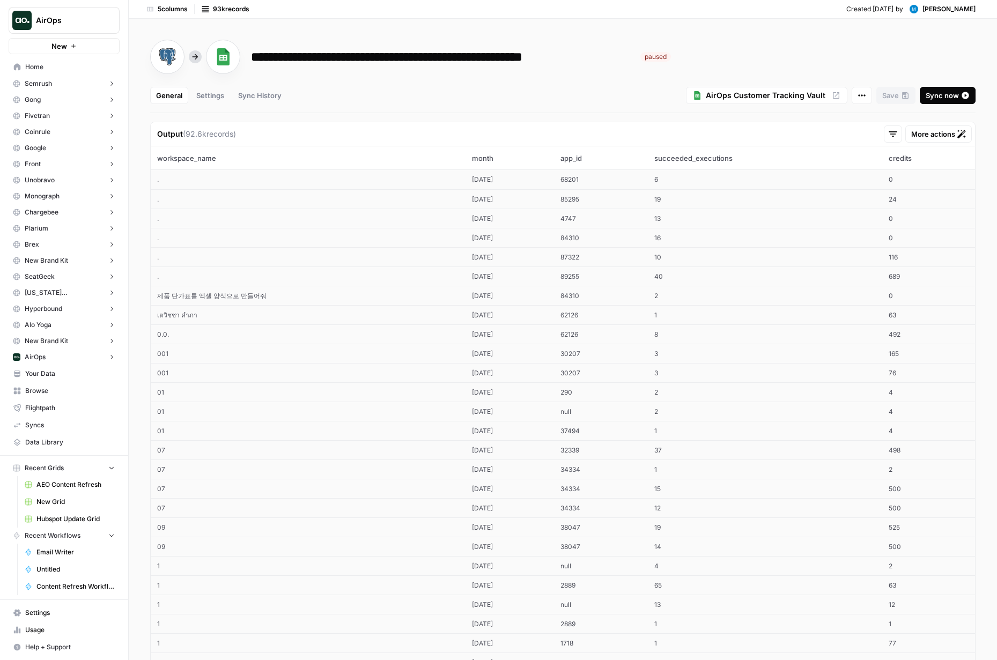
click at [941, 135] on span "More actions" at bounding box center [933, 134] width 44 height 11
click at [644, 118] on div "**********" at bounding box center [563, 339] width 868 height 642
click at [539, 61] on div "**********" at bounding box center [444, 56] width 379 height 17
click at [167, 58] on icon at bounding box center [167, 57] width 15 height 16
click at [366, 98] on div "General Settings Sync History" at bounding box center [418, 95] width 536 height 17
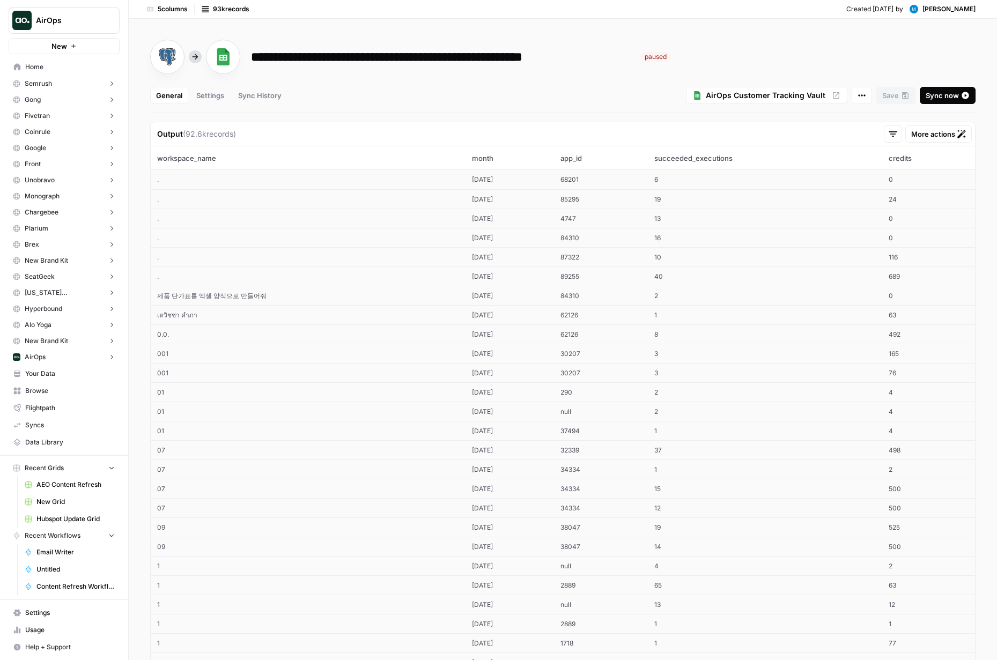
click at [206, 11] on icon at bounding box center [205, 9] width 9 height 9
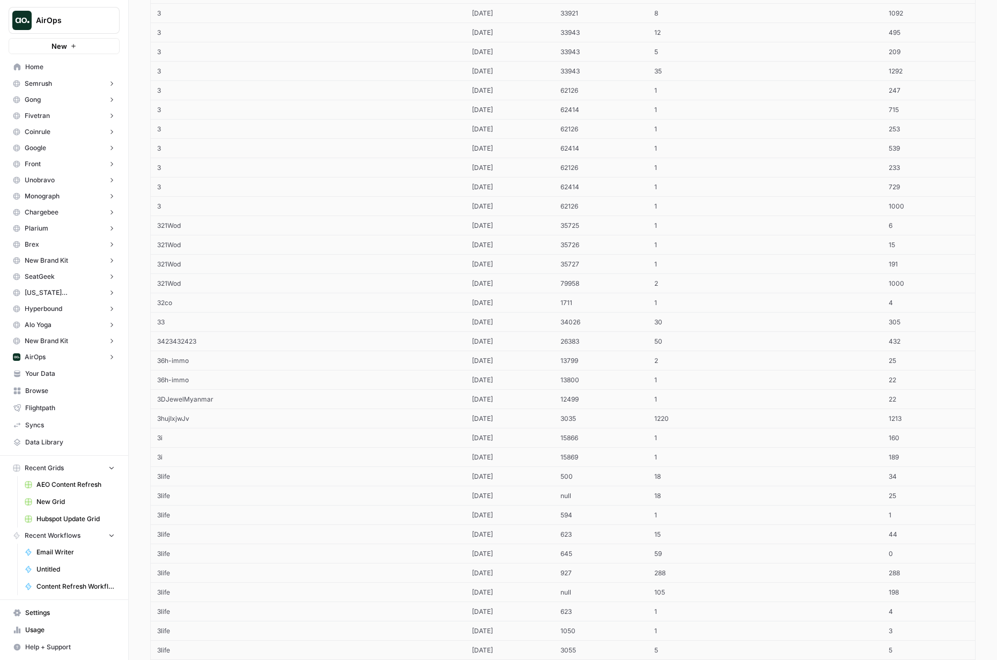
scroll to position [9161, 0]
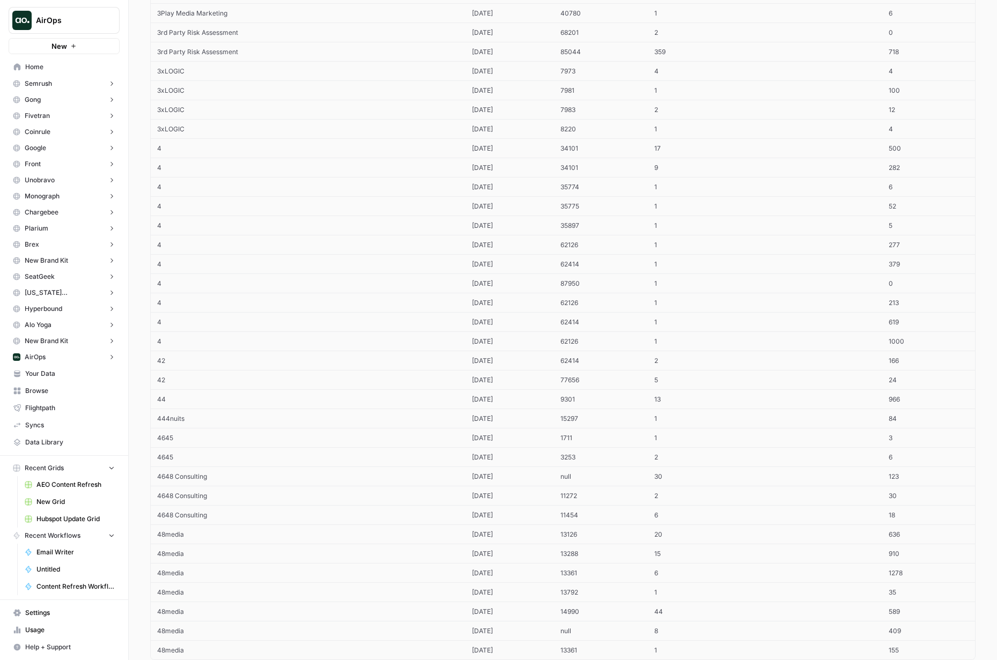
click at [514, 396] on td "2023-12-01" at bounding box center [509, 398] width 88 height 19
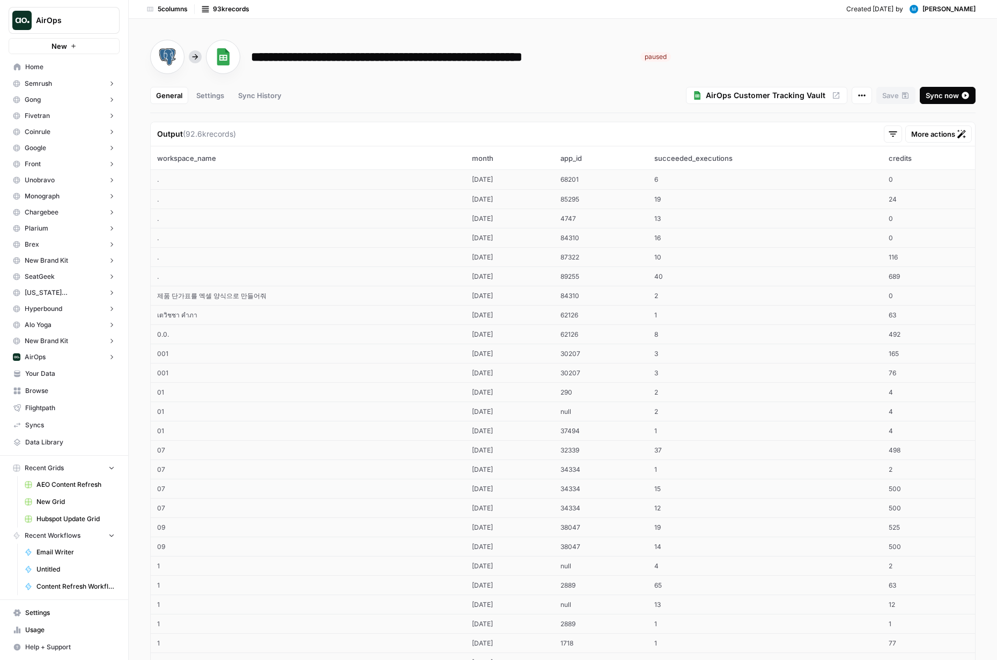
click at [465, 158] on th "month" at bounding box center [509, 158] width 88 height 24
click at [871, 100] on div at bounding box center [861, 95] width 20 height 17
click at [628, 91] on div "General Settings Sync History" at bounding box center [418, 95] width 536 height 17
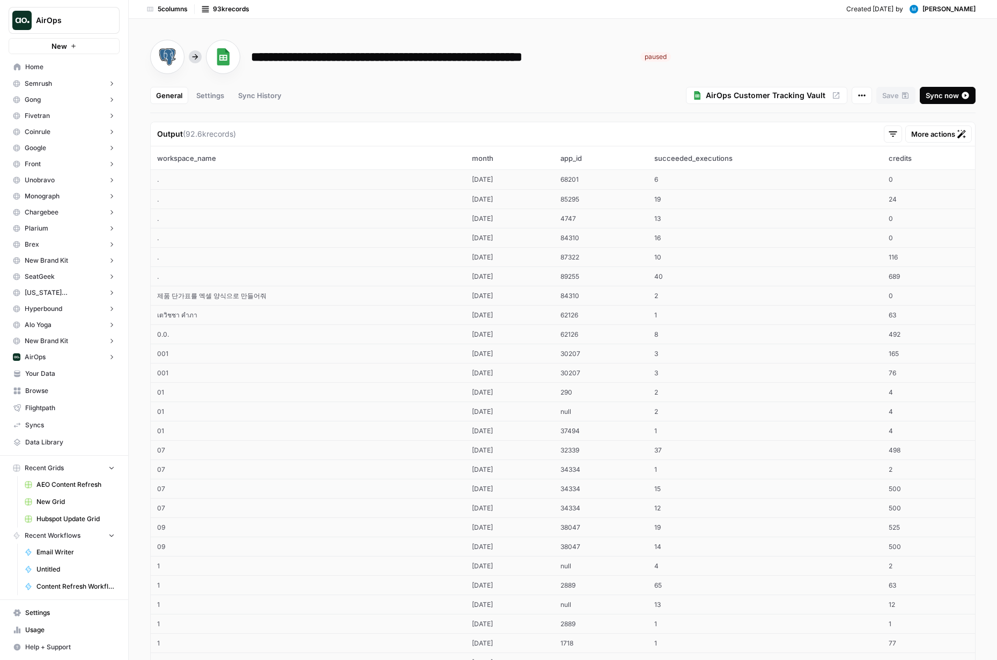
click at [215, 93] on div "Settings" at bounding box center [210, 95] width 28 height 11
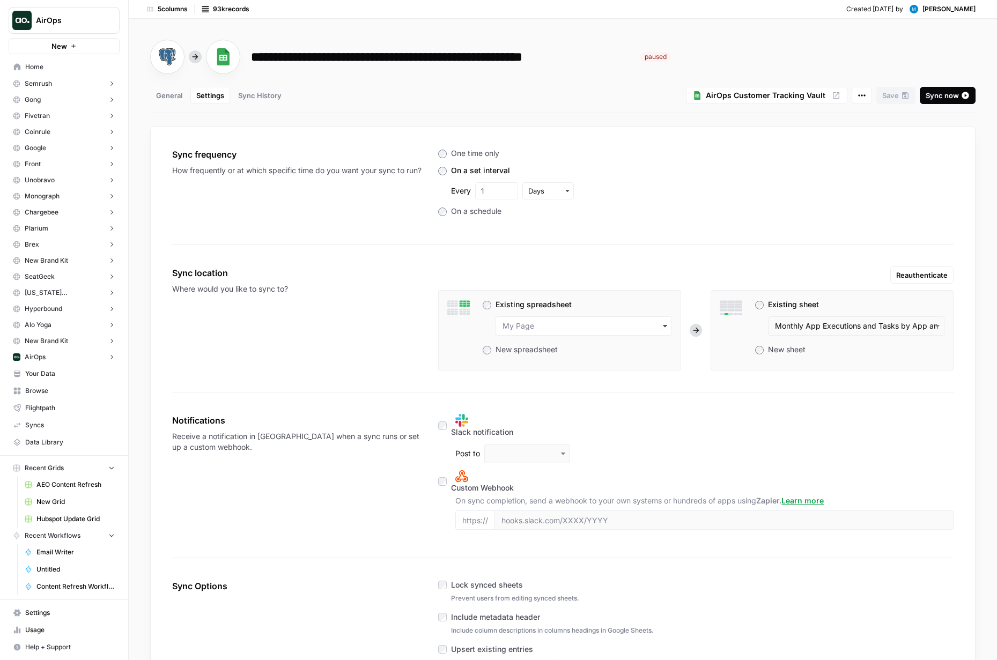
click at [256, 100] on div "Sync History" at bounding box center [259, 95] width 43 height 11
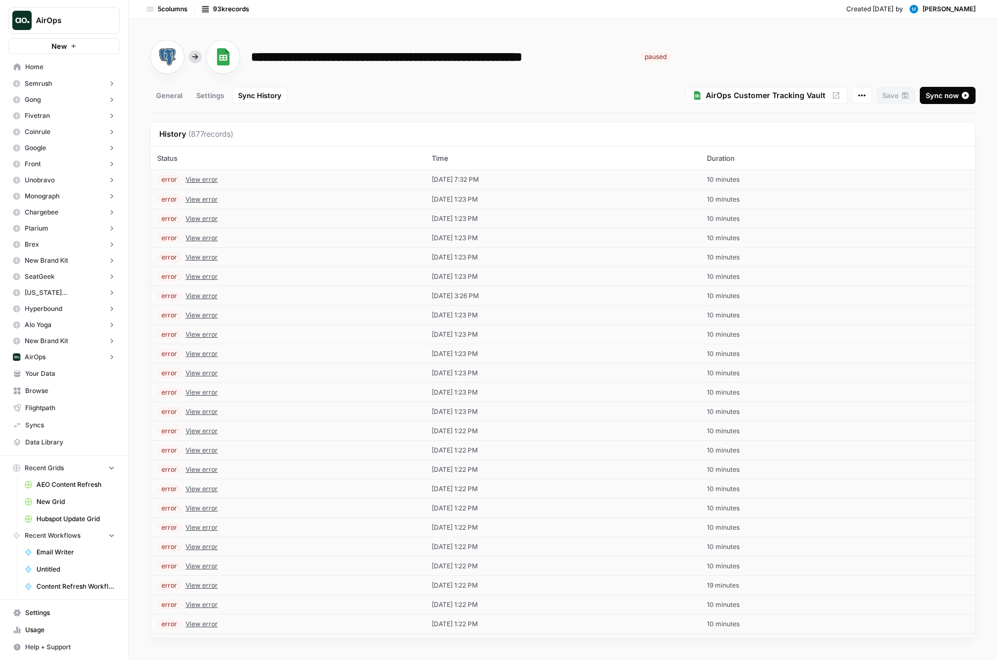
click at [941, 97] on span "Sync now" at bounding box center [941, 95] width 33 height 11
click at [199, 177] on span "View error" at bounding box center [201, 180] width 32 height 10
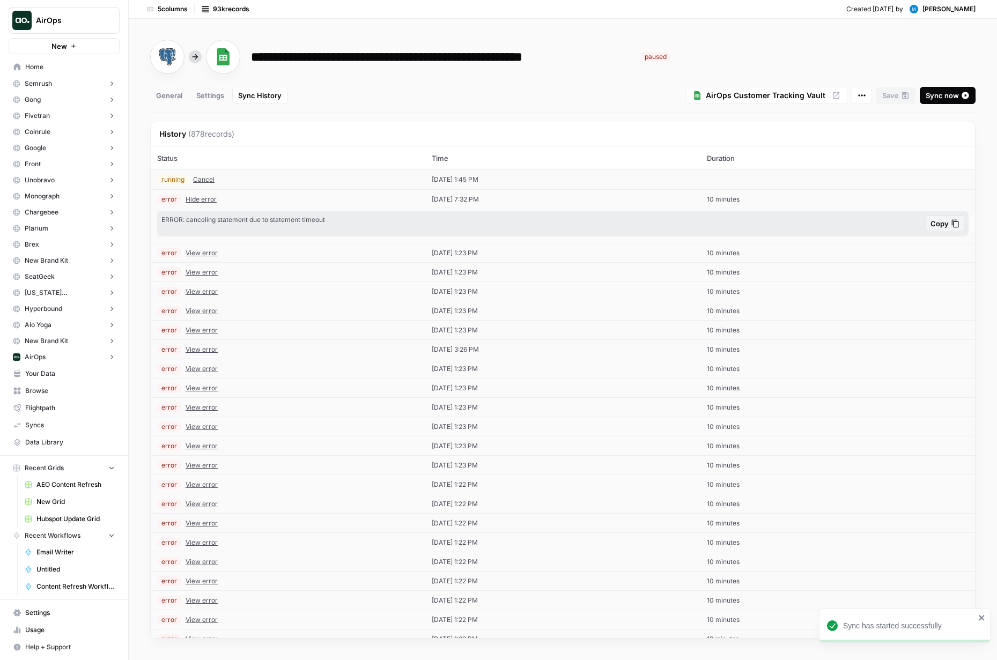
click at [165, 97] on div "General" at bounding box center [169, 95] width 26 height 11
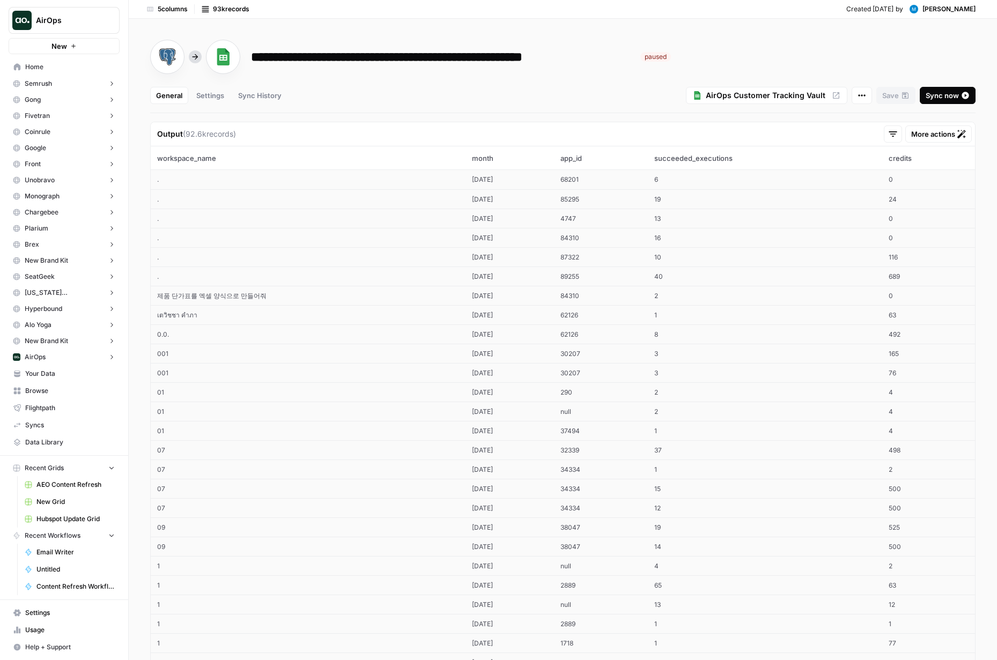
click at [56, 442] on span "Data Library" at bounding box center [70, 442] width 90 height 10
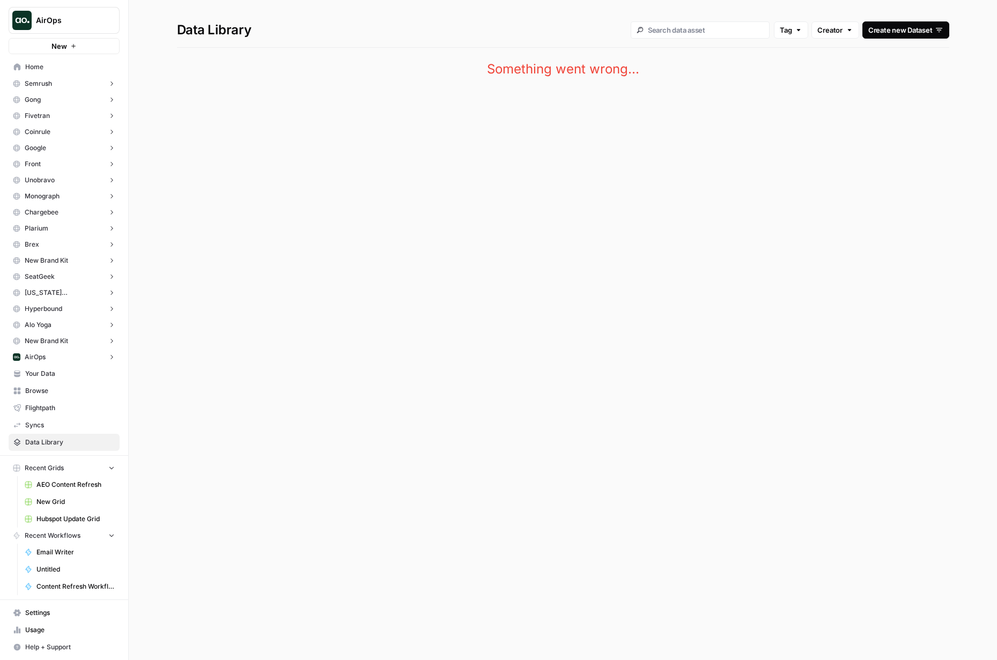
click at [50, 432] on link "Syncs" at bounding box center [64, 425] width 111 height 17
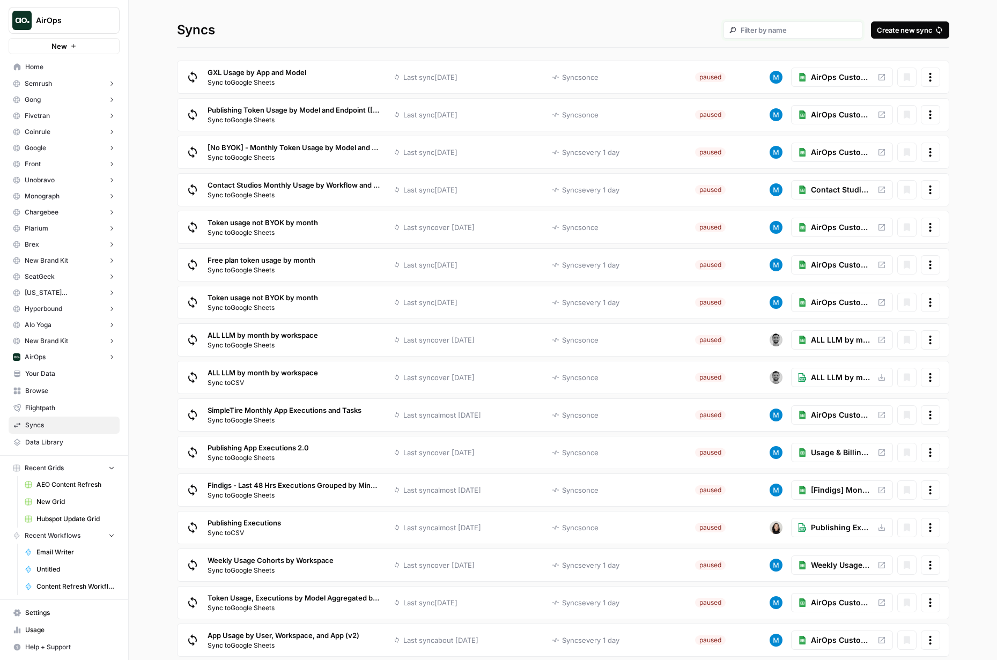
click at [830, 26] on input "text" at bounding box center [798, 30] width 116 height 10
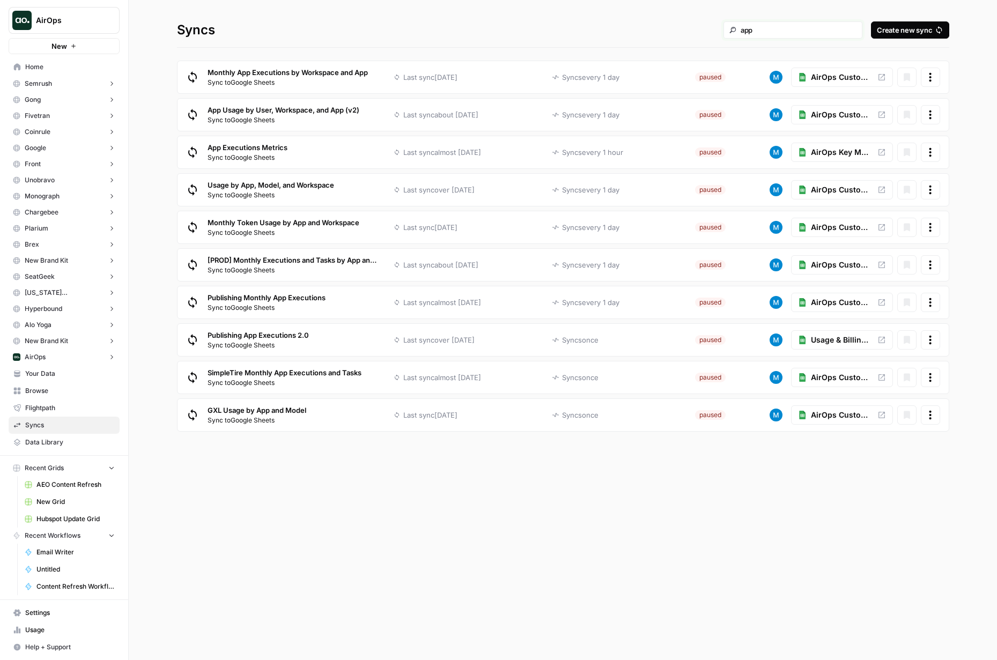
type input "app"
click at [936, 82] on div at bounding box center [930, 77] width 19 height 19
click at [909, 76] on icon at bounding box center [906, 77] width 6 height 8
click at [912, 78] on button at bounding box center [906, 77] width 19 height 19
click at [292, 73] on div "Monthly App Executions by Workspace and App Sync to Google Sheets" at bounding box center [287, 77] width 160 height 20
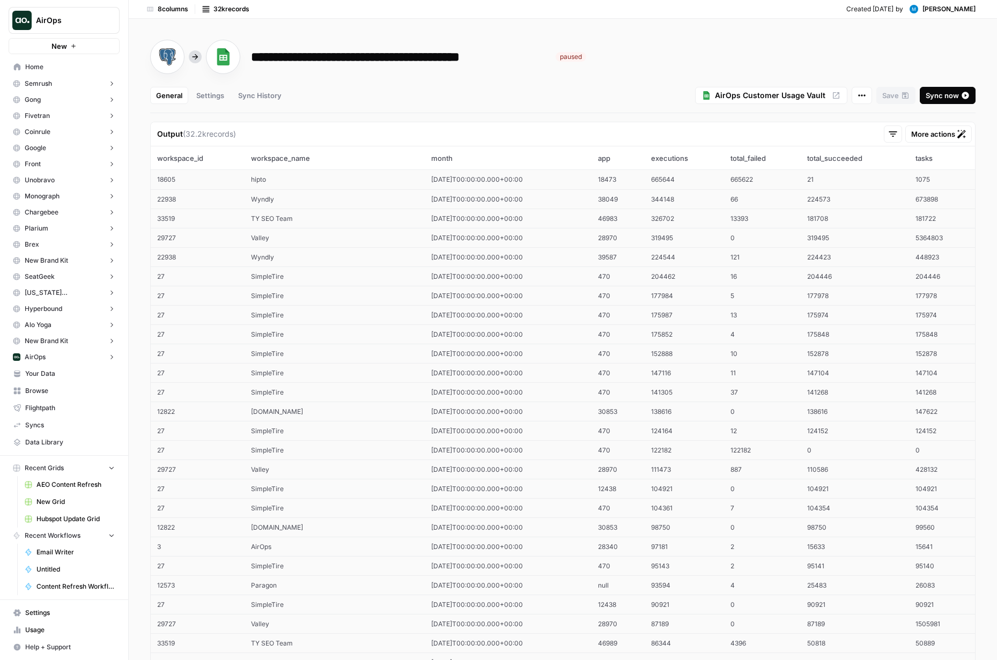
click at [429, 158] on th "month" at bounding box center [508, 158] width 167 height 24
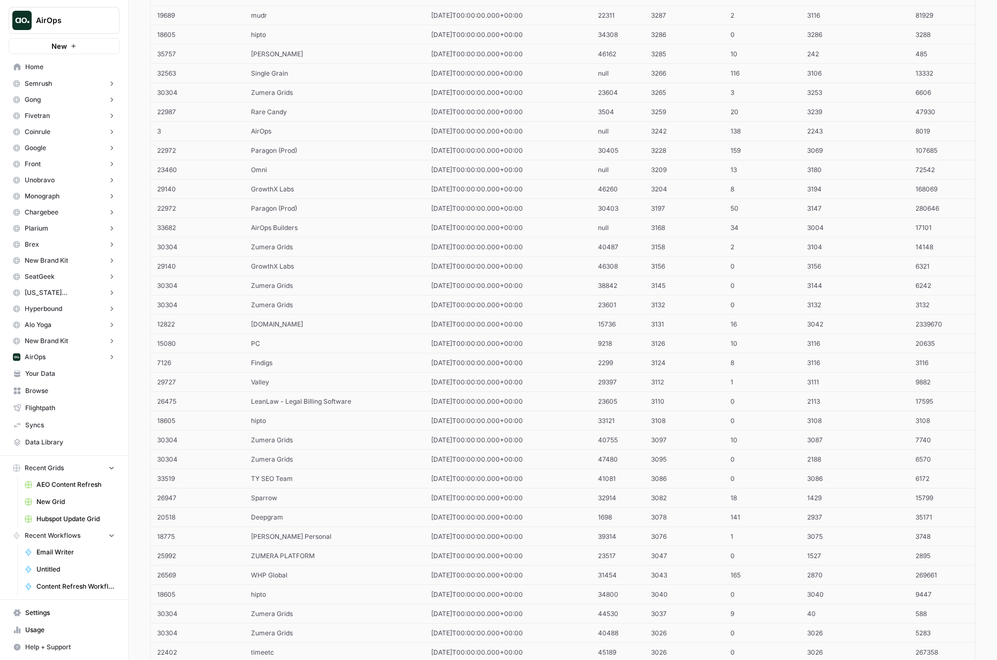
scroll to position [9161, 0]
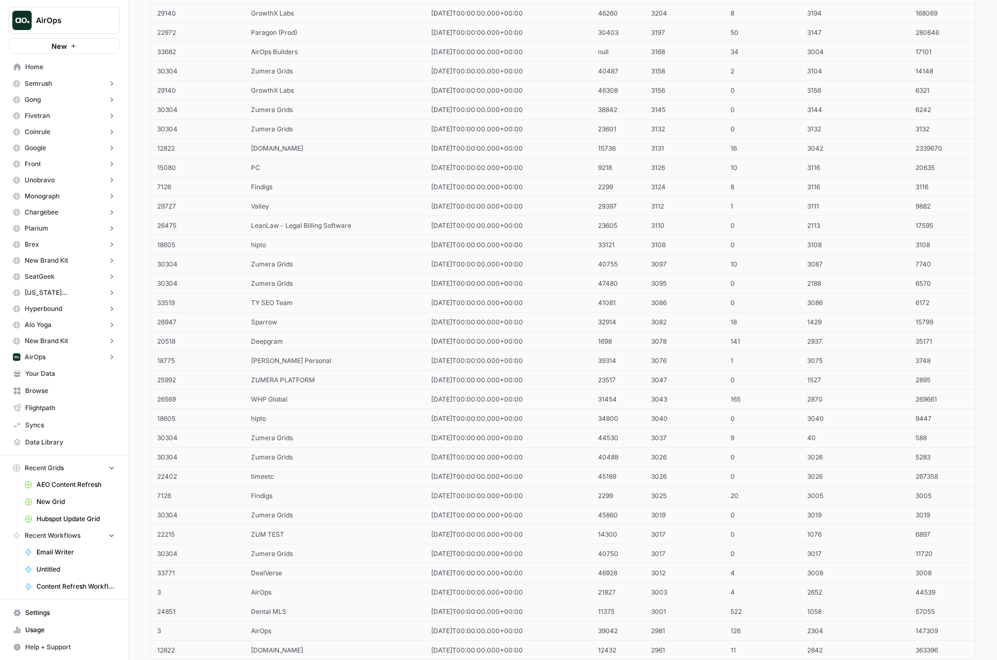
click at [507, 410] on td "2024-10-01T00:00:00.000+00:00" at bounding box center [508, 418] width 167 height 19
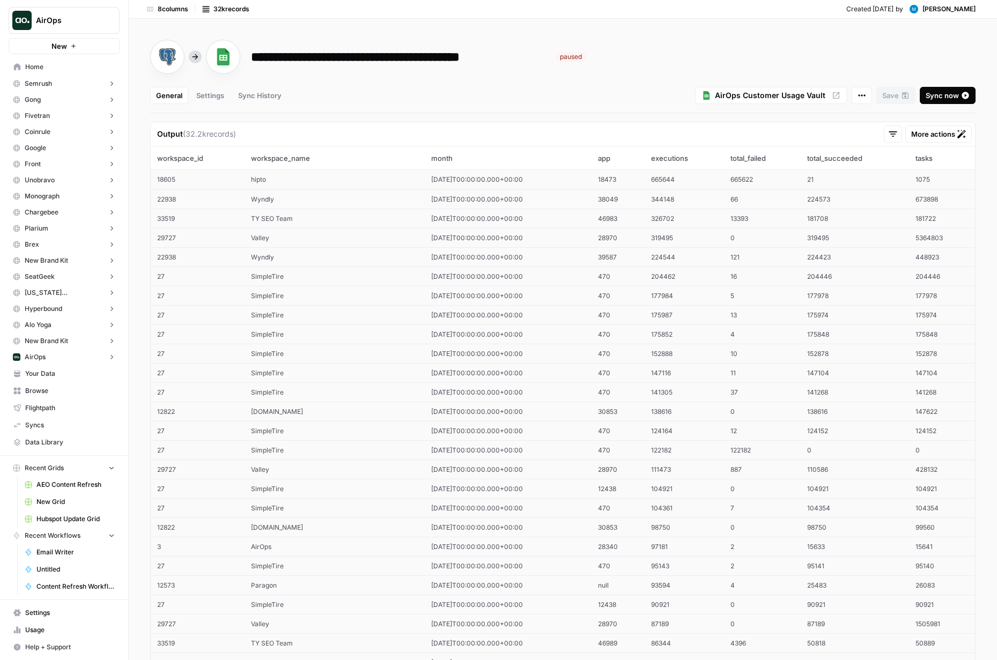
click at [899, 133] on button at bounding box center [893, 133] width 18 height 17
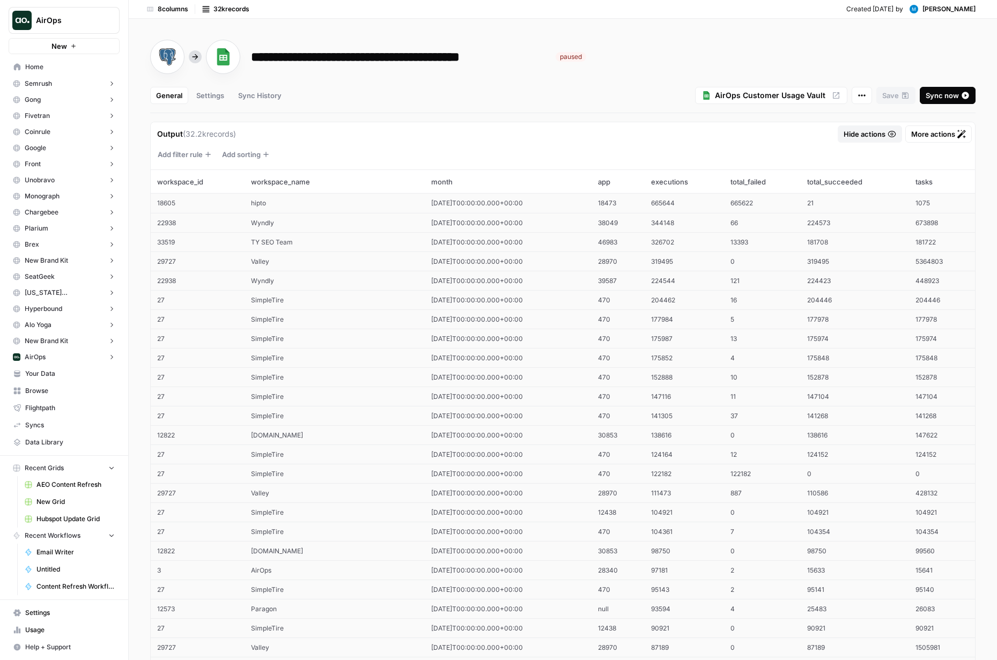
click at [205, 151] on icon at bounding box center [208, 154] width 9 height 9
click at [240, 183] on div at bounding box center [241, 184] width 48 height 11
click at [219, 183] on input "text" at bounding box center [218, 184] width 2 height 11
click at [251, 227] on p "workspace_name" at bounding box center [251, 229] width 61 height 11
click at [335, 184] on icon at bounding box center [338, 184] width 11 height 11
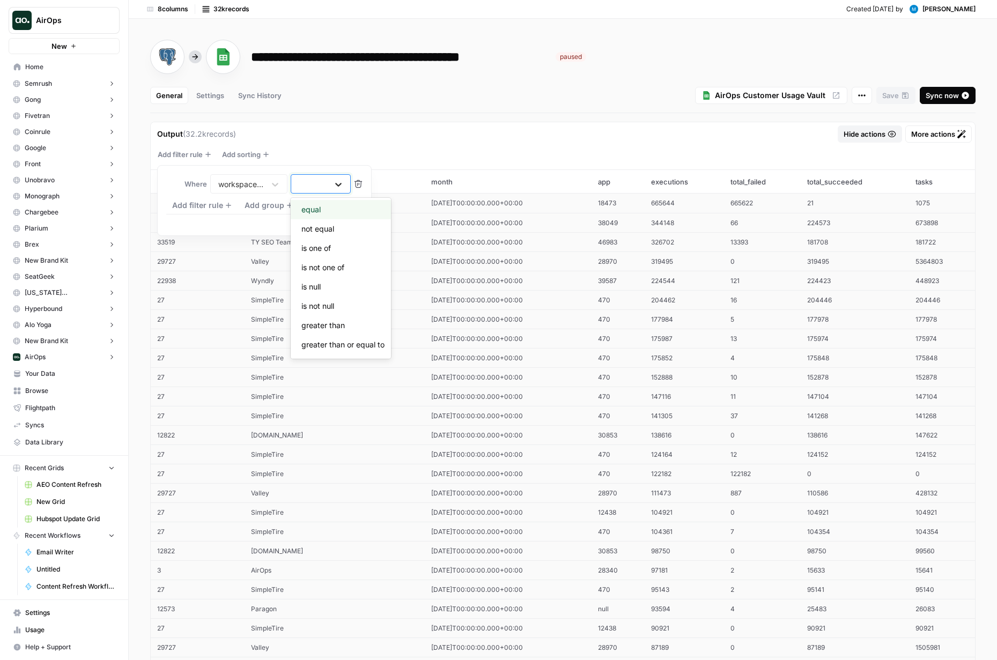
click at [300, 184] on input "equal, 1 of 17. 17 results available. Use Up and Down to choose options, press …" at bounding box center [299, 184] width 2 height 11
click at [316, 210] on p "equal" at bounding box center [310, 209] width 19 height 11
click at [396, 182] on input "text" at bounding box center [440, 184] width 158 height 10
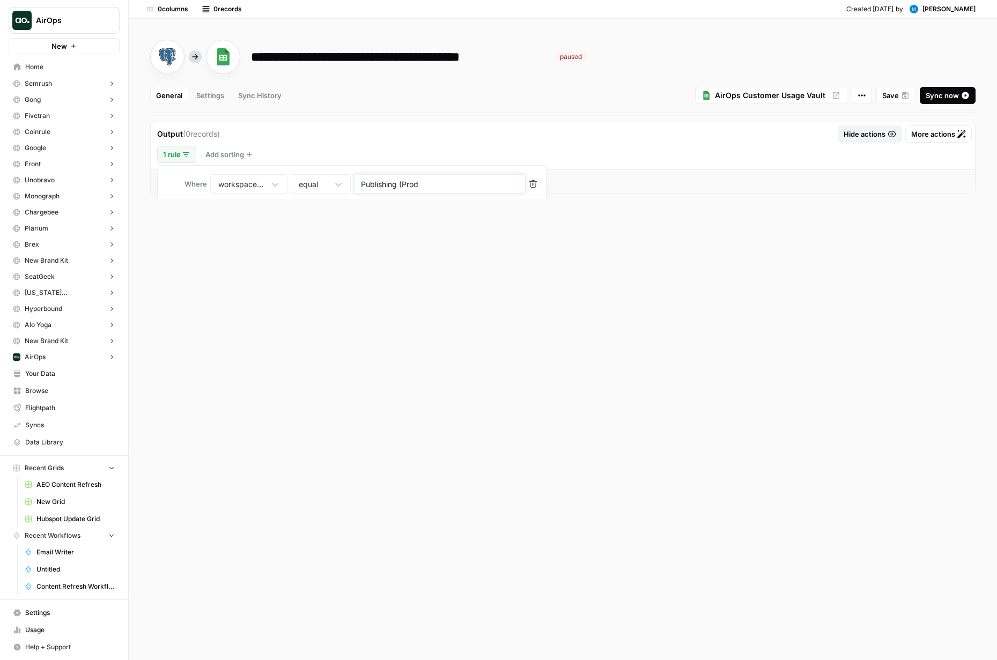
type input "Publishing (Prod)"
click at [573, 147] on div "1 rule Where workspace_name equal Publishing (Prod) Add filter rule Add group D…" at bounding box center [563, 154] width 824 height 17
click at [167, 152] on div "1 rule" at bounding box center [176, 154] width 27 height 11
click at [247, 186] on div at bounding box center [241, 184] width 48 height 11
click at [219, 186] on input "workspace_name" at bounding box center [218, 184] width 2 height 11
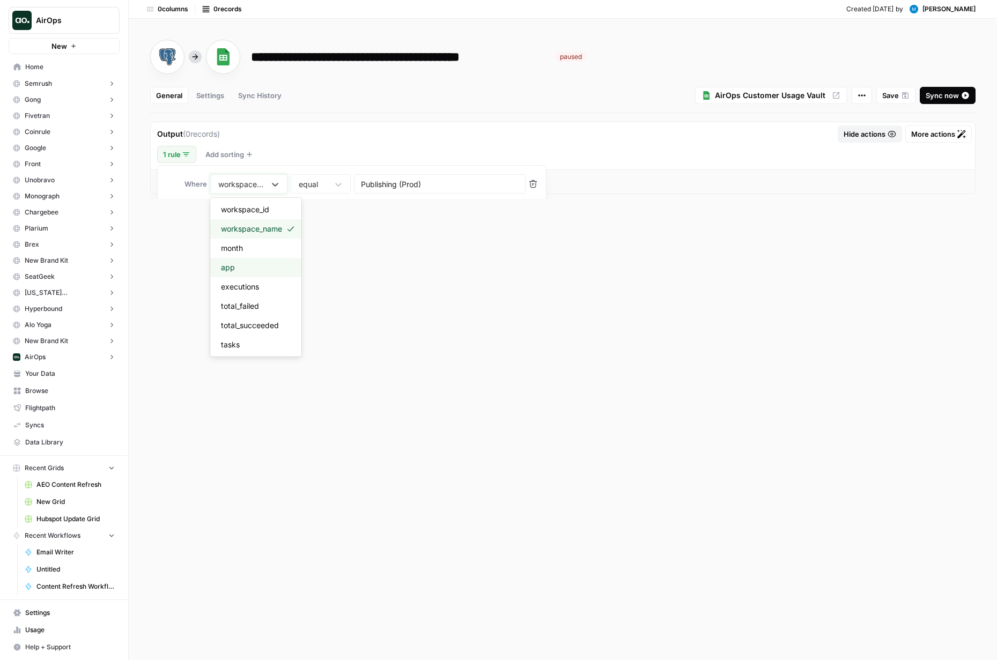
click at [250, 265] on div "app" at bounding box center [255, 267] width 91 height 19
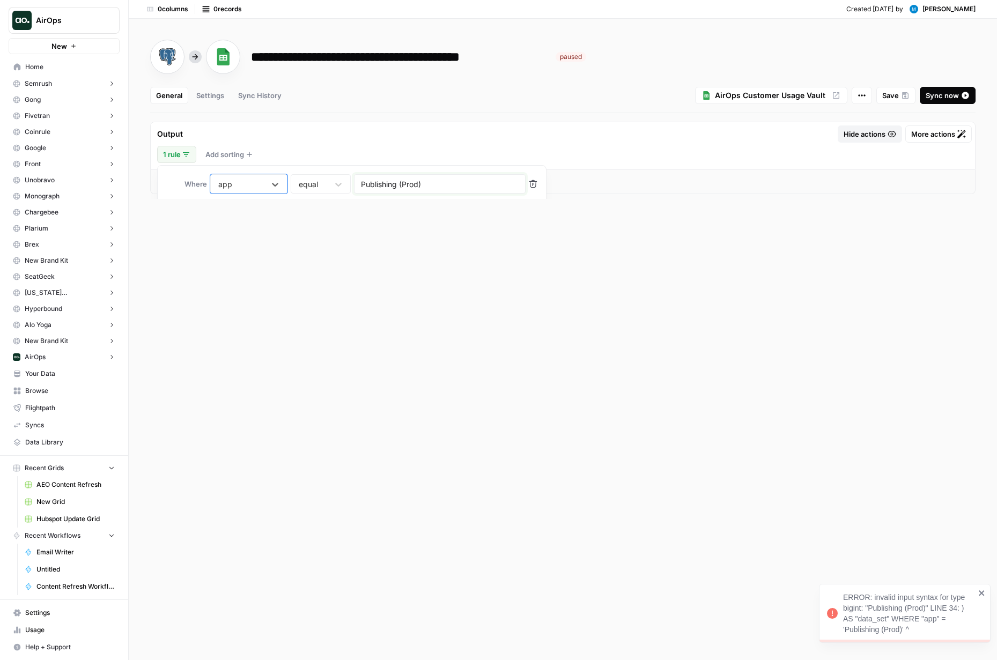
click at [442, 186] on input "Publishing (Prod)" at bounding box center [440, 184] width 158 height 10
type input "Publishing (Prod) z"
type input "AI Continual Update"
click at [272, 183] on icon at bounding box center [275, 185] width 6 height 4
click at [219, 183] on input "app" at bounding box center [218, 184] width 2 height 11
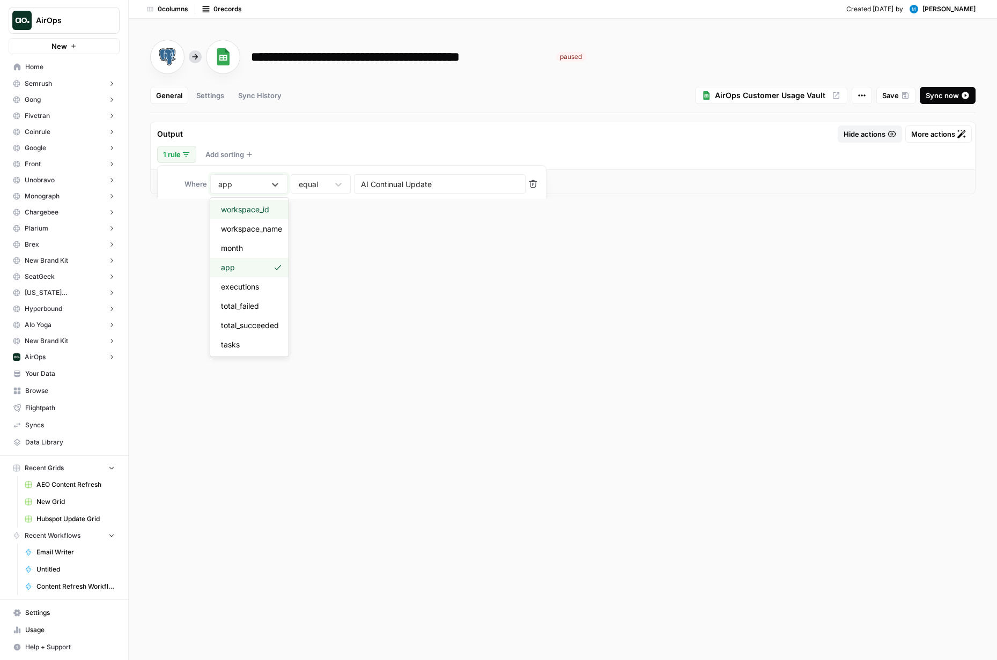
click at [259, 207] on p "workspace_id" at bounding box center [245, 209] width 48 height 11
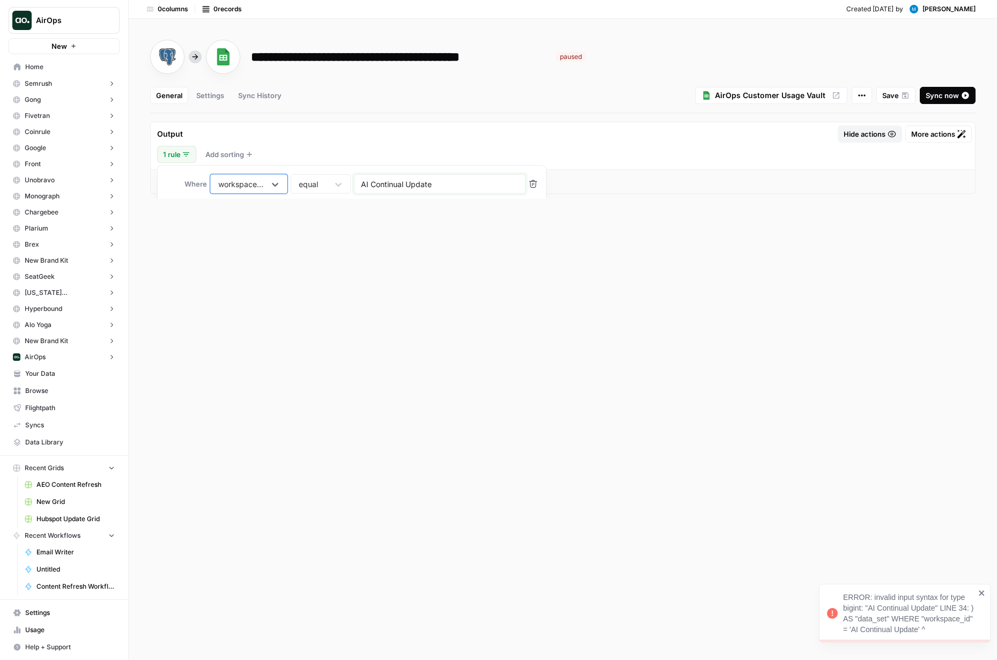
click at [441, 179] on input "AI Continual Update" at bounding box center [440, 184] width 158 height 10
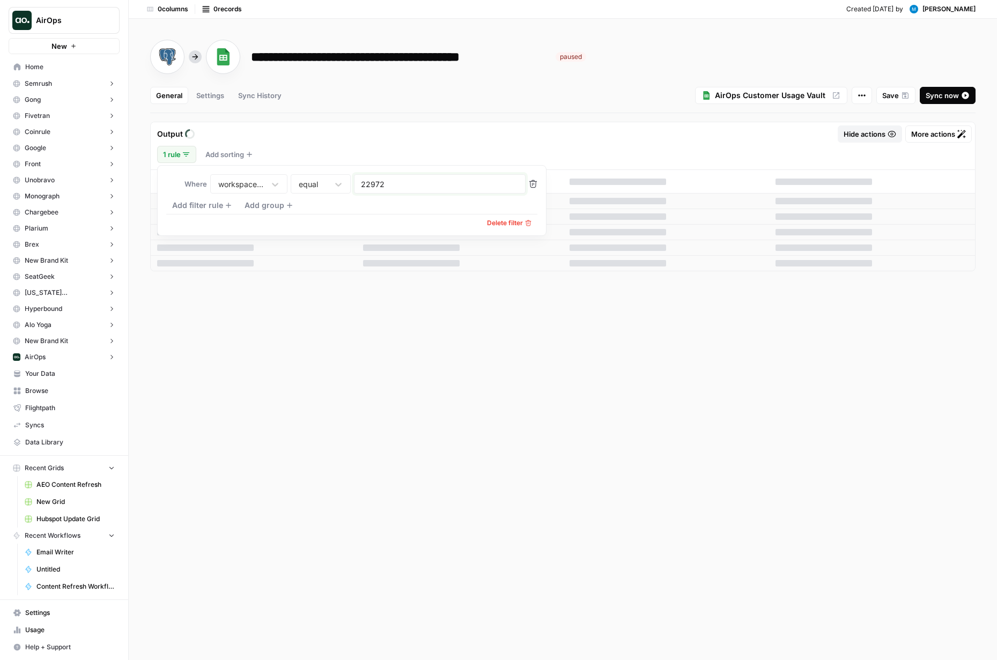
type input "22972"
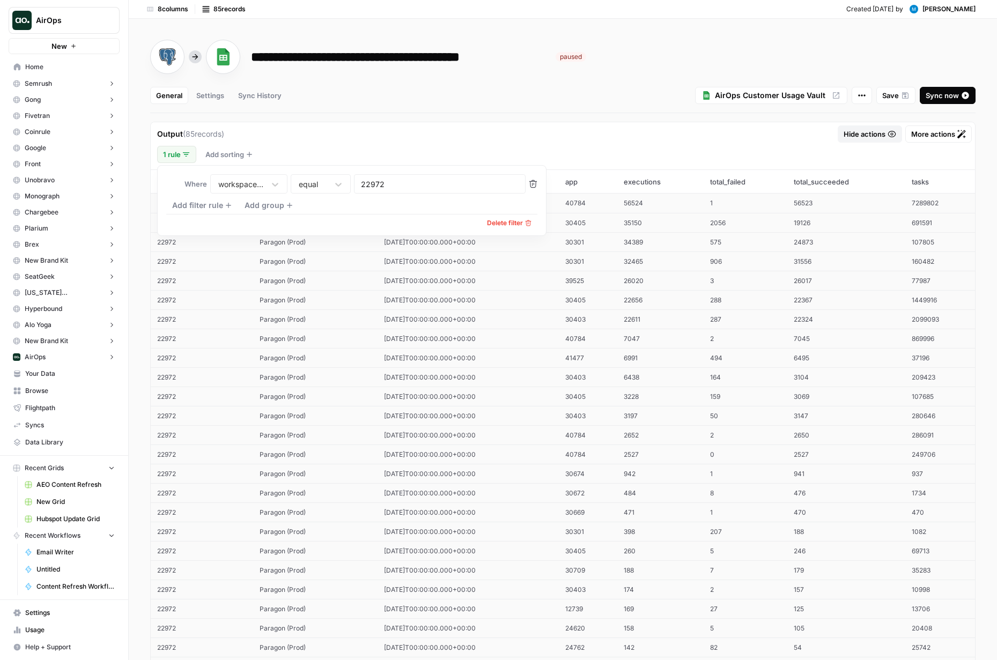
click at [551, 140] on div "Output ( 85 records) Hide actions More actions" at bounding box center [563, 134] width 824 height 24
click at [190, 153] on icon at bounding box center [186, 154] width 9 height 9
click at [213, 203] on div "Add filter rule" at bounding box center [202, 205] width 61 height 11
click at [247, 205] on div at bounding box center [241, 207] width 48 height 11
click at [219, 205] on input "text" at bounding box center [218, 207] width 2 height 11
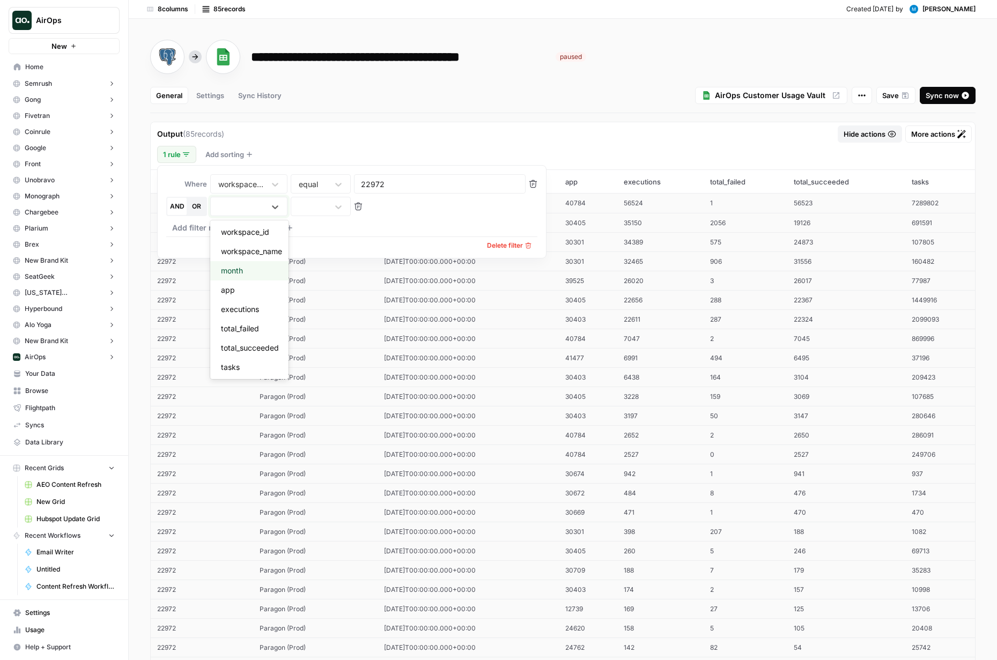
click at [247, 270] on div "month" at bounding box center [249, 270] width 78 height 19
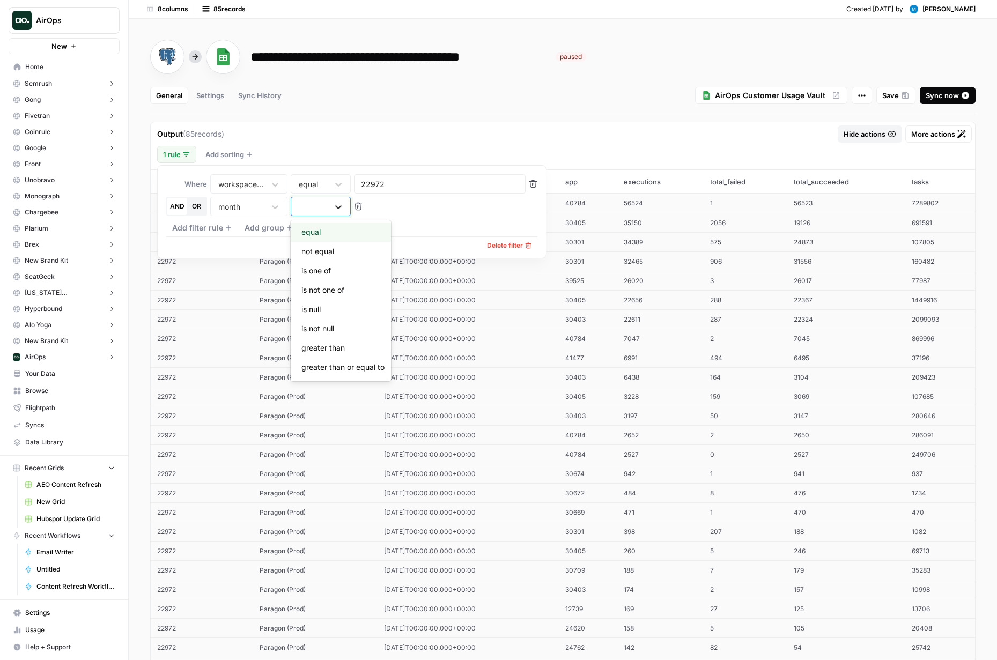
click at [336, 207] on icon at bounding box center [338, 207] width 11 height 11
click at [300, 207] on input "equal, 1 of 17. 17 results available. Use Up and Down to choose options, press …" at bounding box center [299, 207] width 2 height 11
click at [342, 347] on p "greater than" at bounding box center [322, 348] width 43 height 11
click at [379, 210] on input "text" at bounding box center [440, 207] width 158 height 10
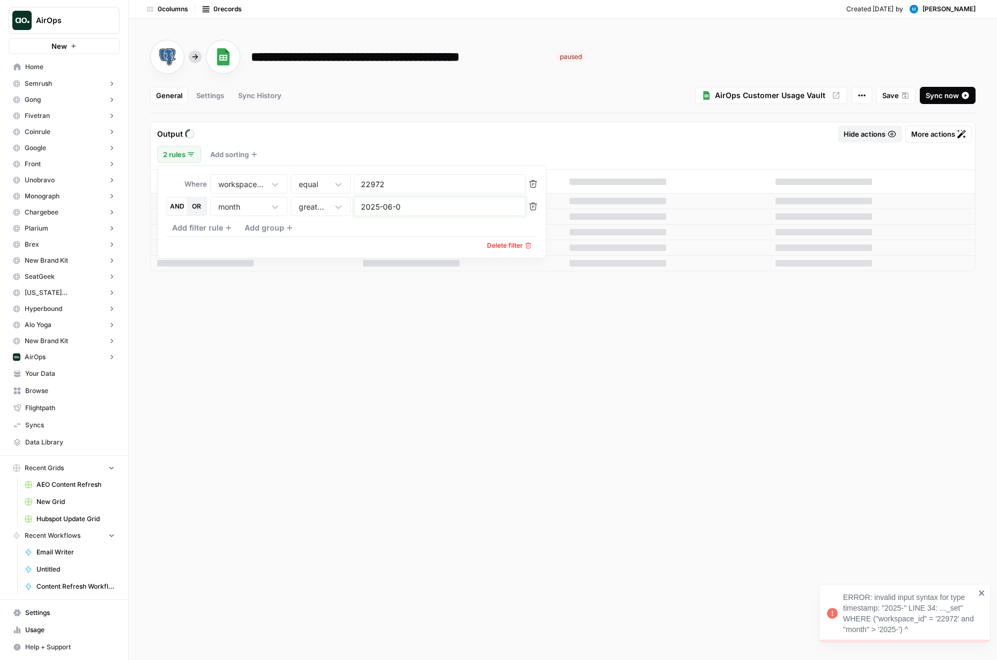
type input "2025-06-01"
click at [556, 149] on div "2 rules Where workspace_id equal 22972 AND OR month greater than 2025-06-01 Add…" at bounding box center [563, 154] width 824 height 17
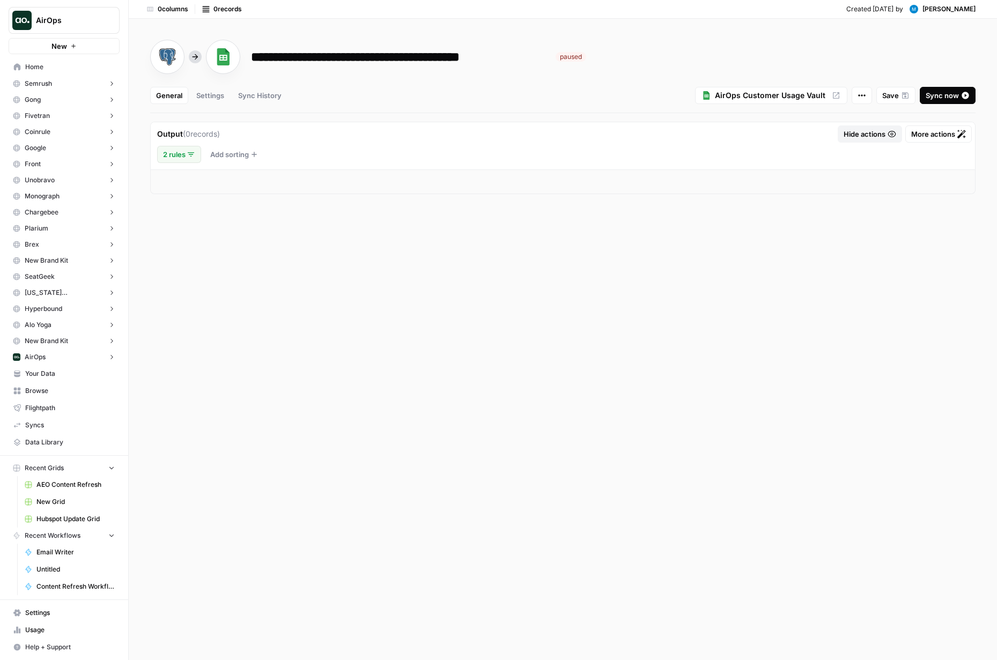
click at [253, 92] on div "Sync History" at bounding box center [259, 95] width 43 height 11
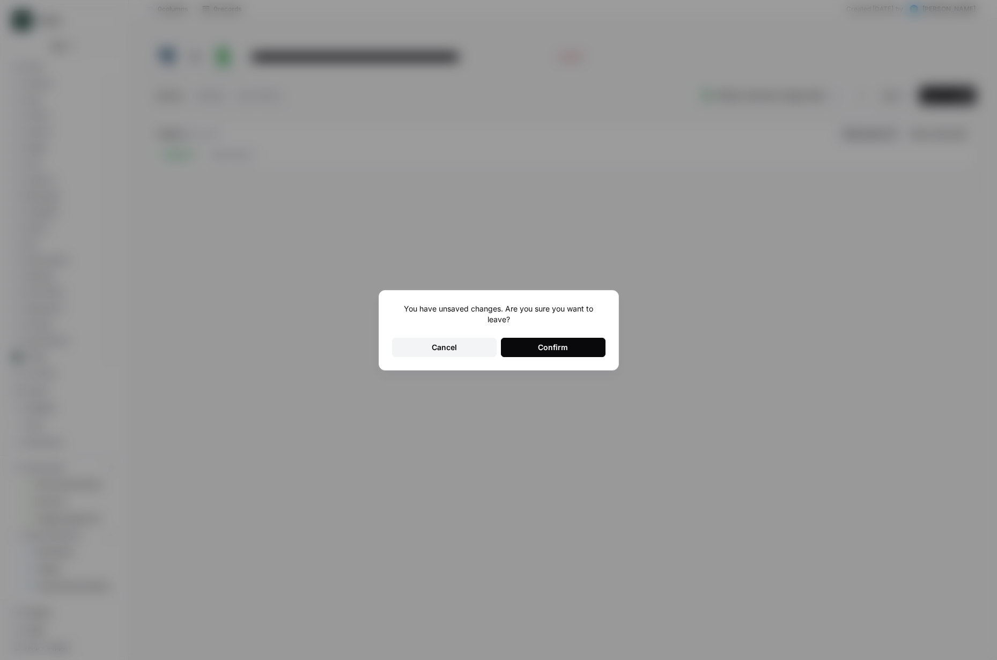
click at [569, 351] on button "Confirm" at bounding box center [553, 347] width 105 height 19
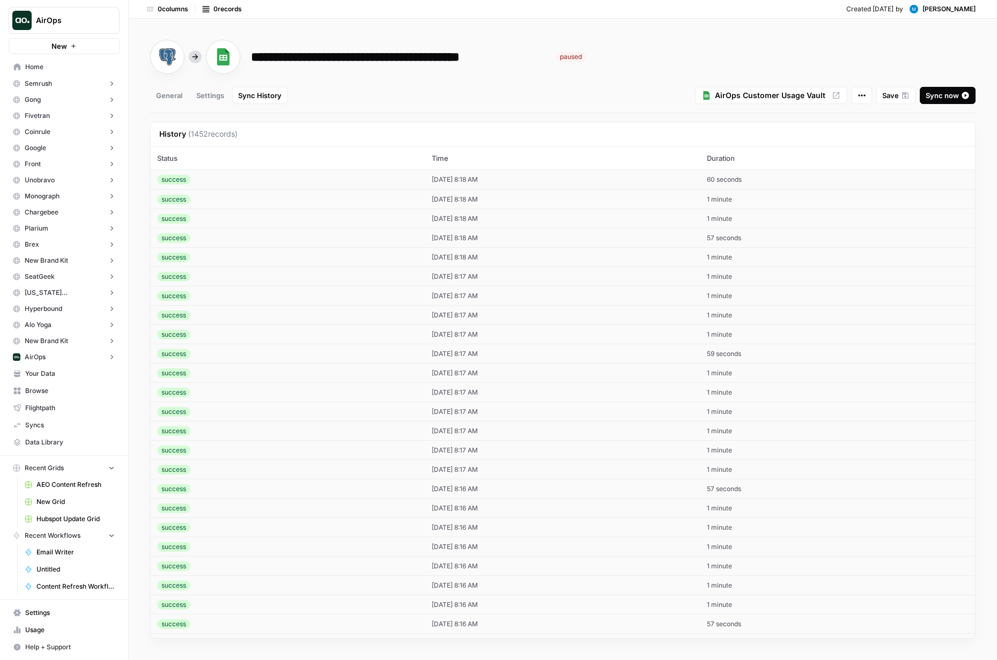
click at [941, 97] on span "Sync now" at bounding box center [941, 95] width 33 height 11
